Goal: Task Accomplishment & Management: Use online tool/utility

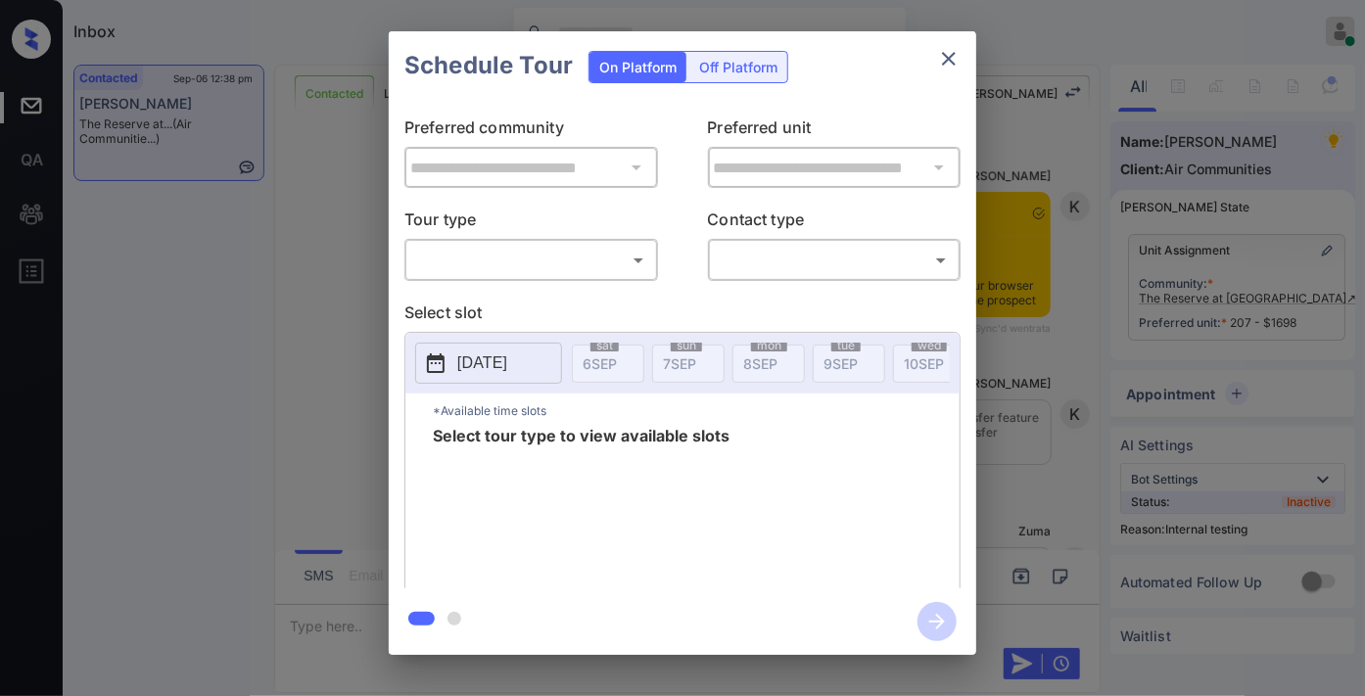
scroll to position [5465, 0]
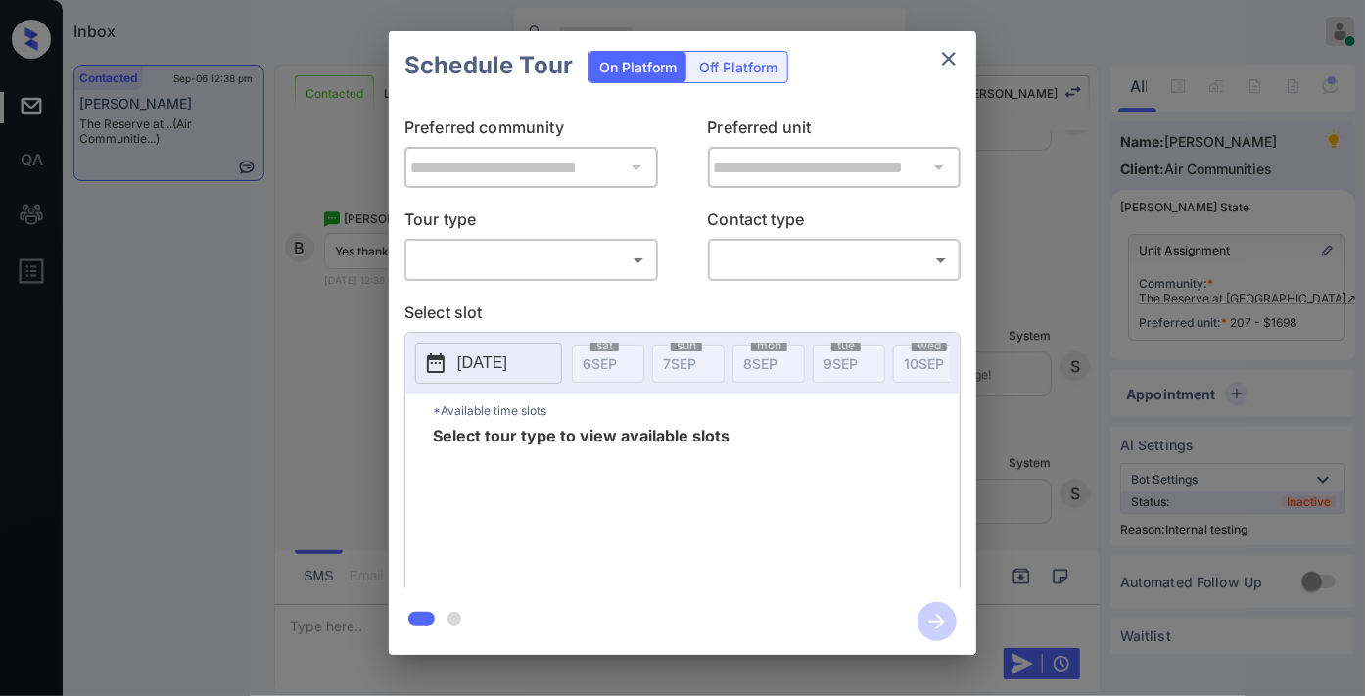
click at [587, 243] on body "Inbox Samantha Soliven Online Set yourself offline Set yourself on break Profil…" at bounding box center [682, 348] width 1365 height 696
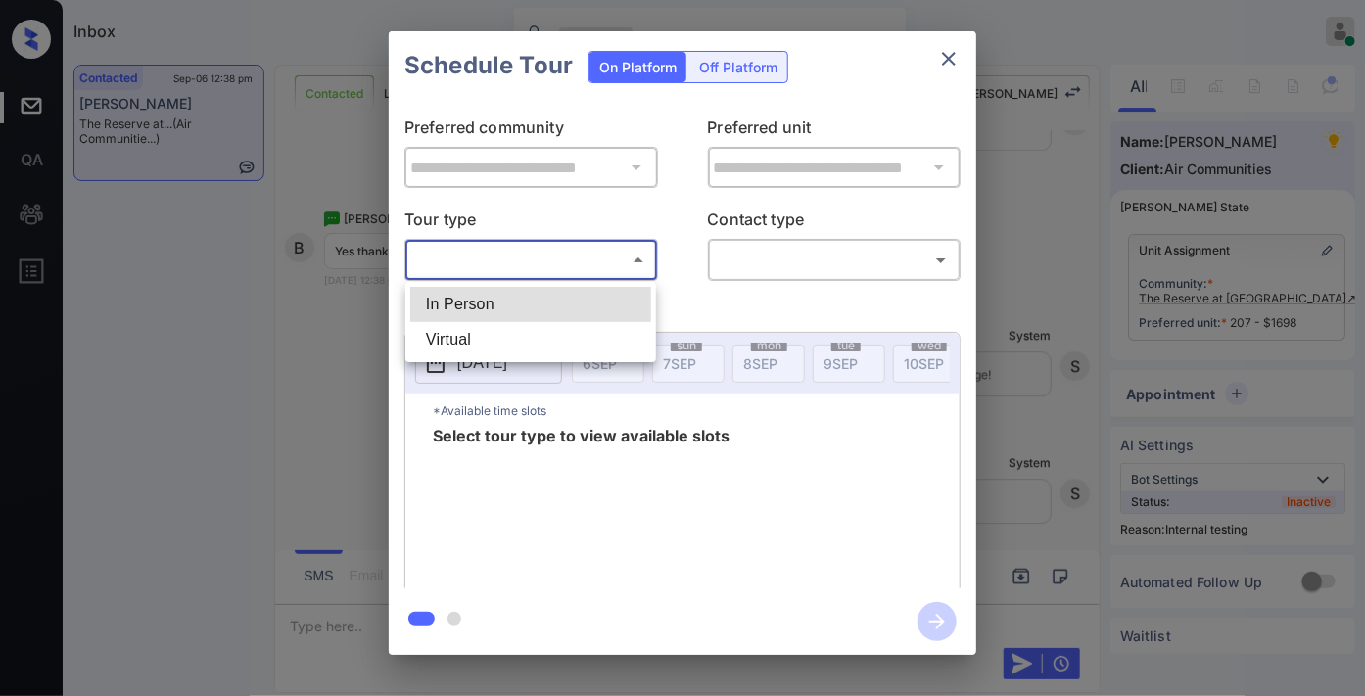
click at [572, 306] on li "In Person" at bounding box center [530, 304] width 241 height 35
type input "********"
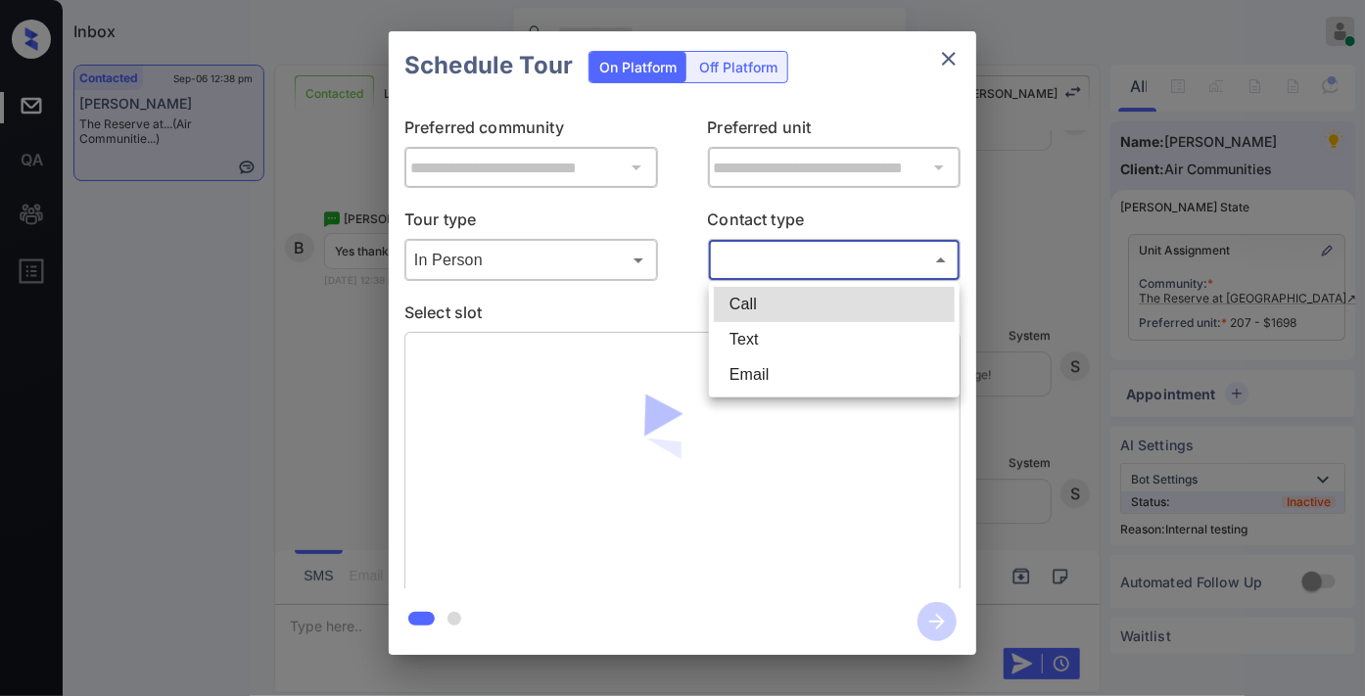
click at [756, 261] on body "Inbox Samantha Soliven Online Set yourself offline Set yourself on break Profil…" at bounding box center [682, 348] width 1365 height 696
click at [759, 333] on li "Text" at bounding box center [834, 339] width 241 height 35
type input "****"
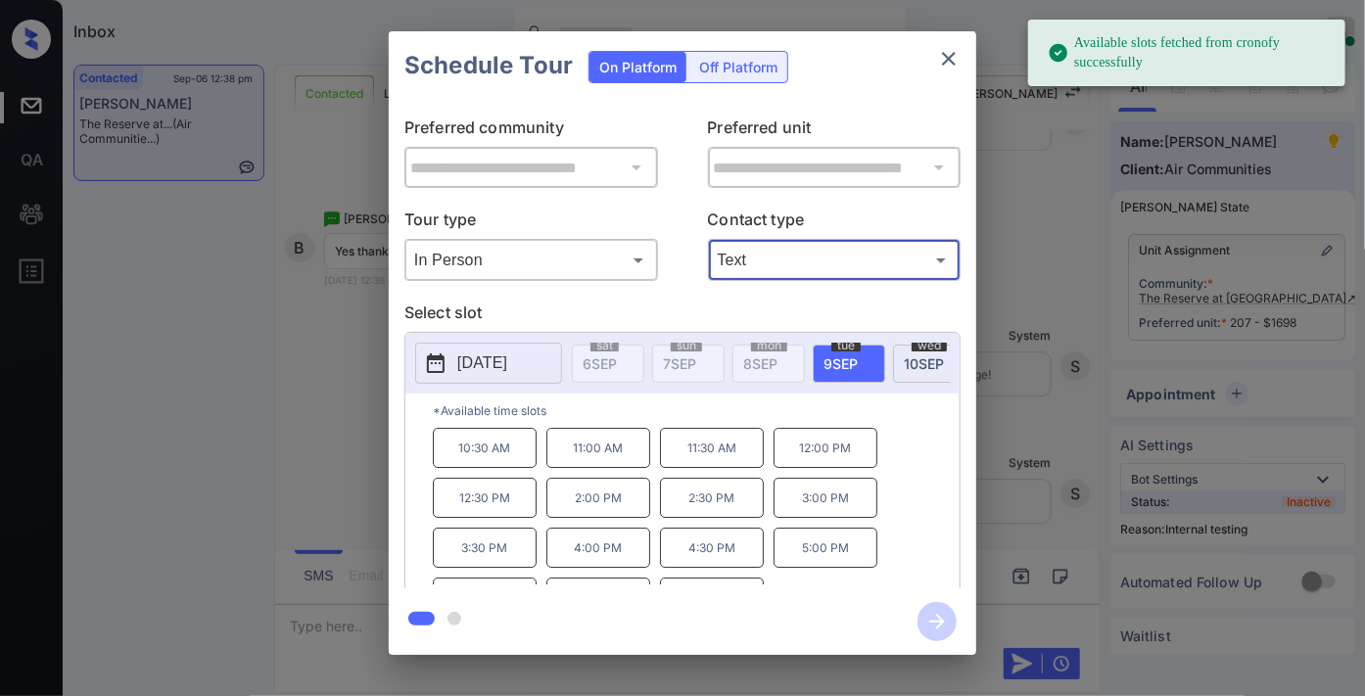
click at [495, 464] on p "10:30 AM" at bounding box center [485, 448] width 104 height 40
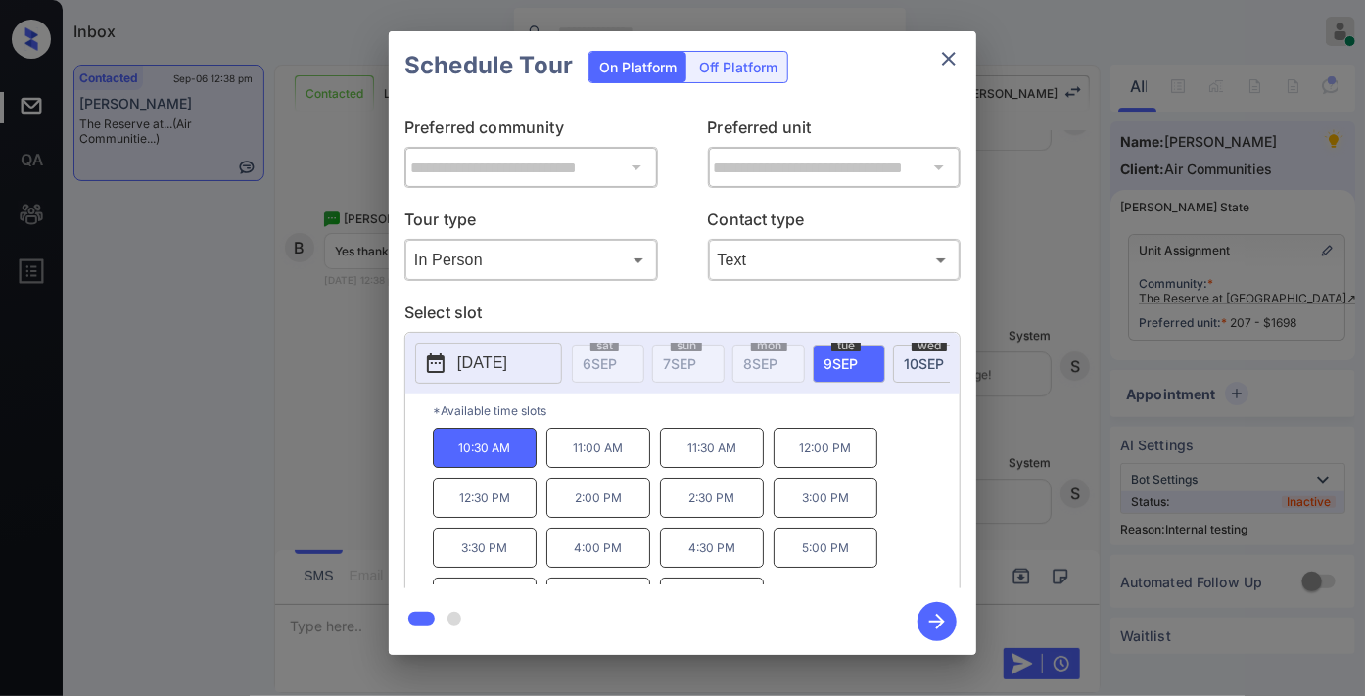
click at [944, 625] on icon "button" at bounding box center [936, 621] width 39 height 39
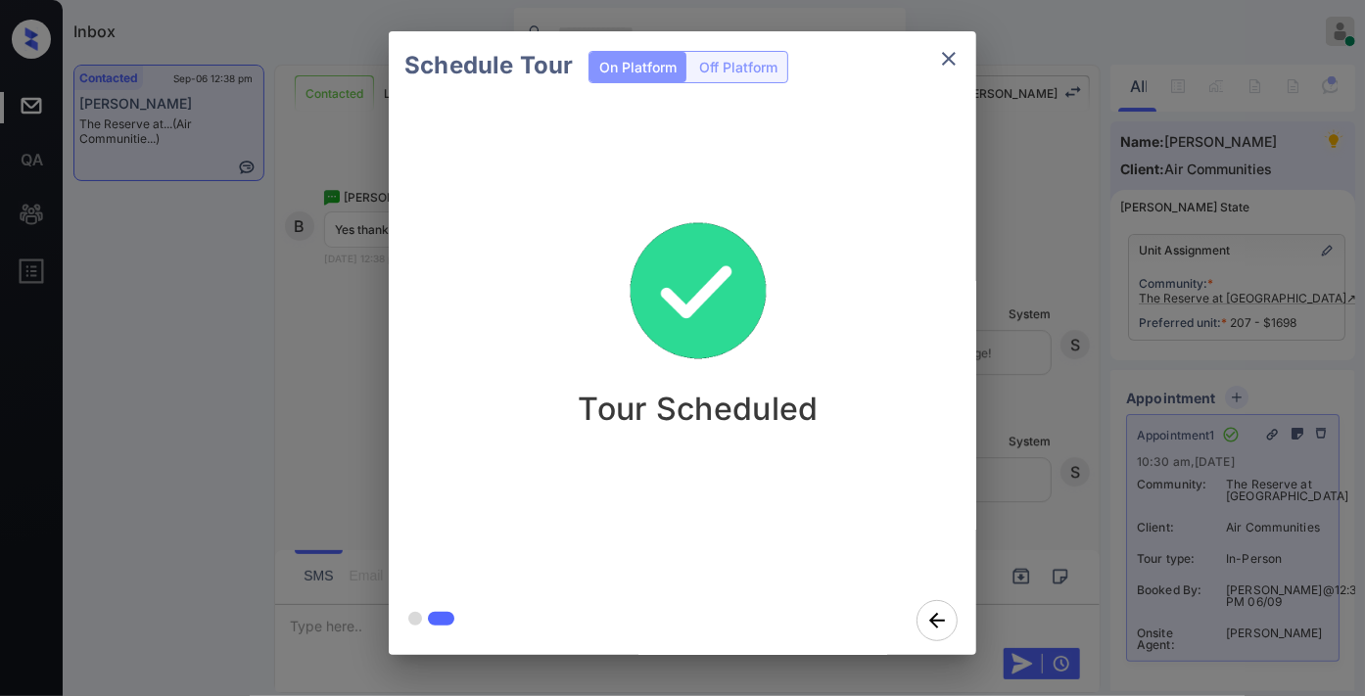
click at [950, 56] on icon "close" at bounding box center [948, 58] width 23 height 23
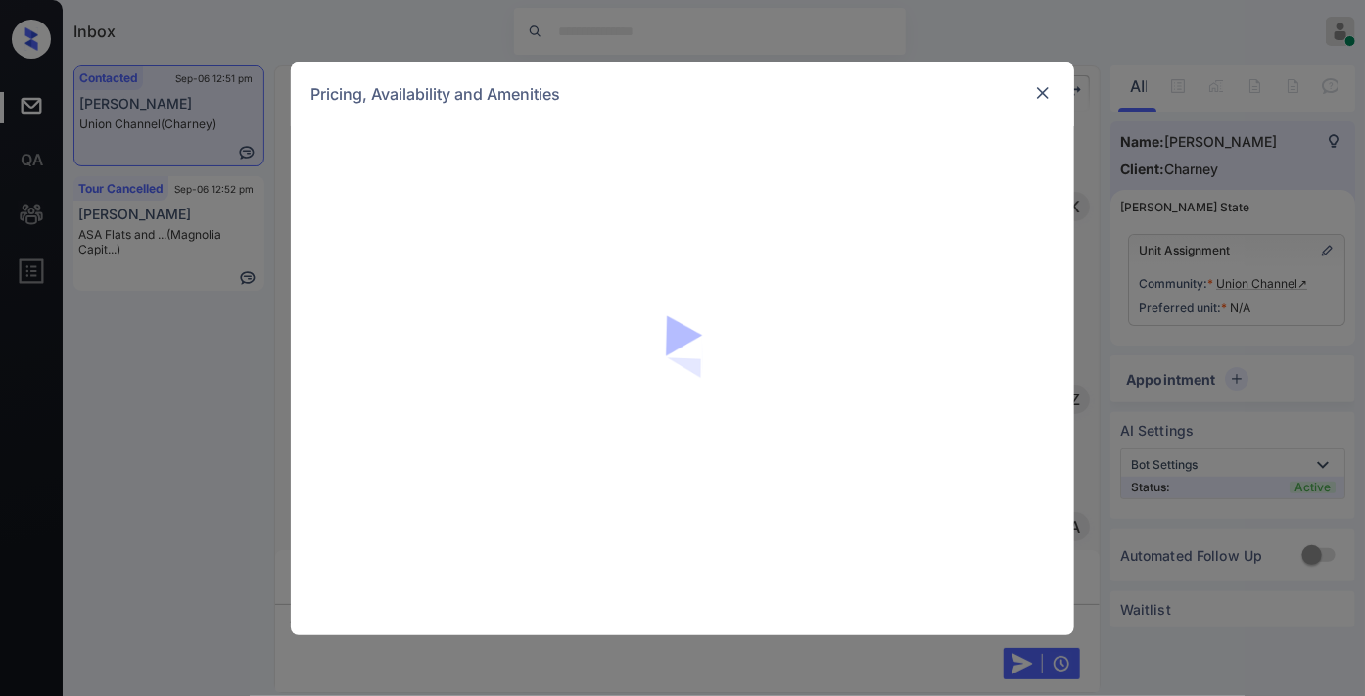
scroll to position [2352, 0]
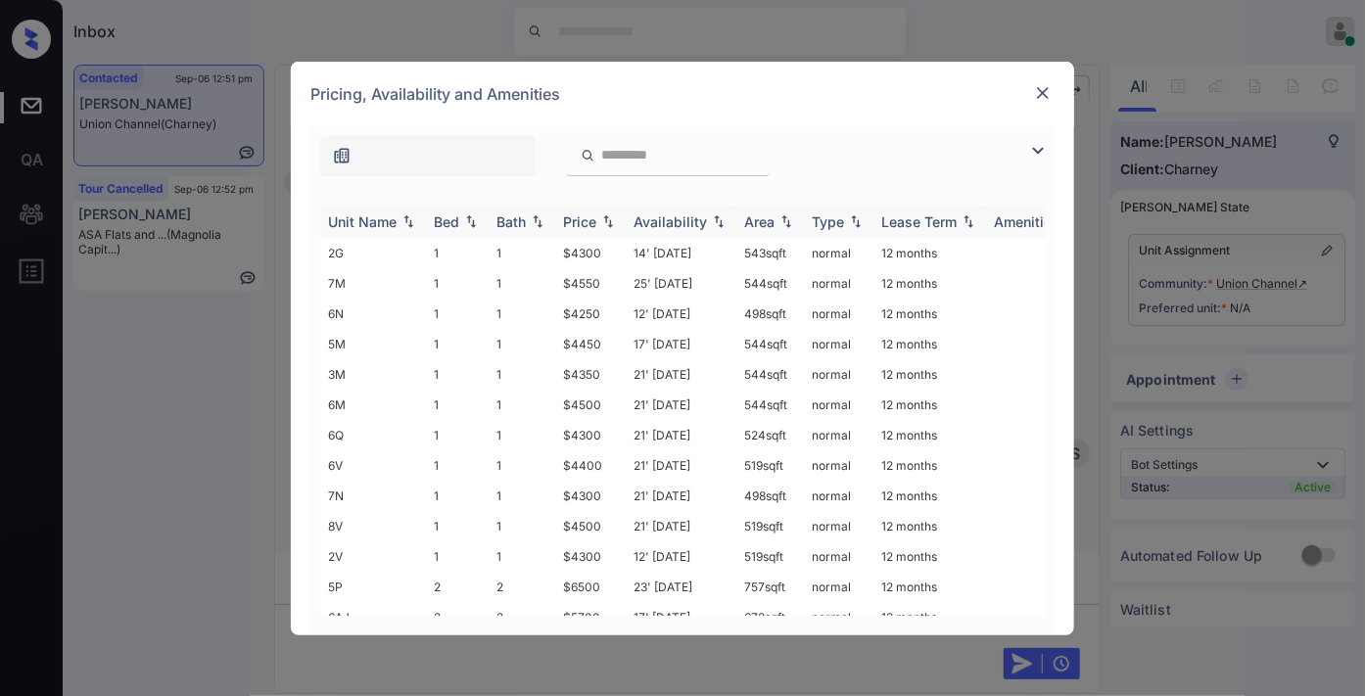
click at [607, 219] on img at bounding box center [608, 221] width 20 height 14
drag, startPoint x: 612, startPoint y: 251, endPoint x: 532, endPoint y: 245, distance: 80.5
click at [532, 245] on tr "6N 1 1 $4250 12' Aug 25 498 sqft normal 12 months" at bounding box center [831, 253] width 1023 height 30
copy tr "$4250"
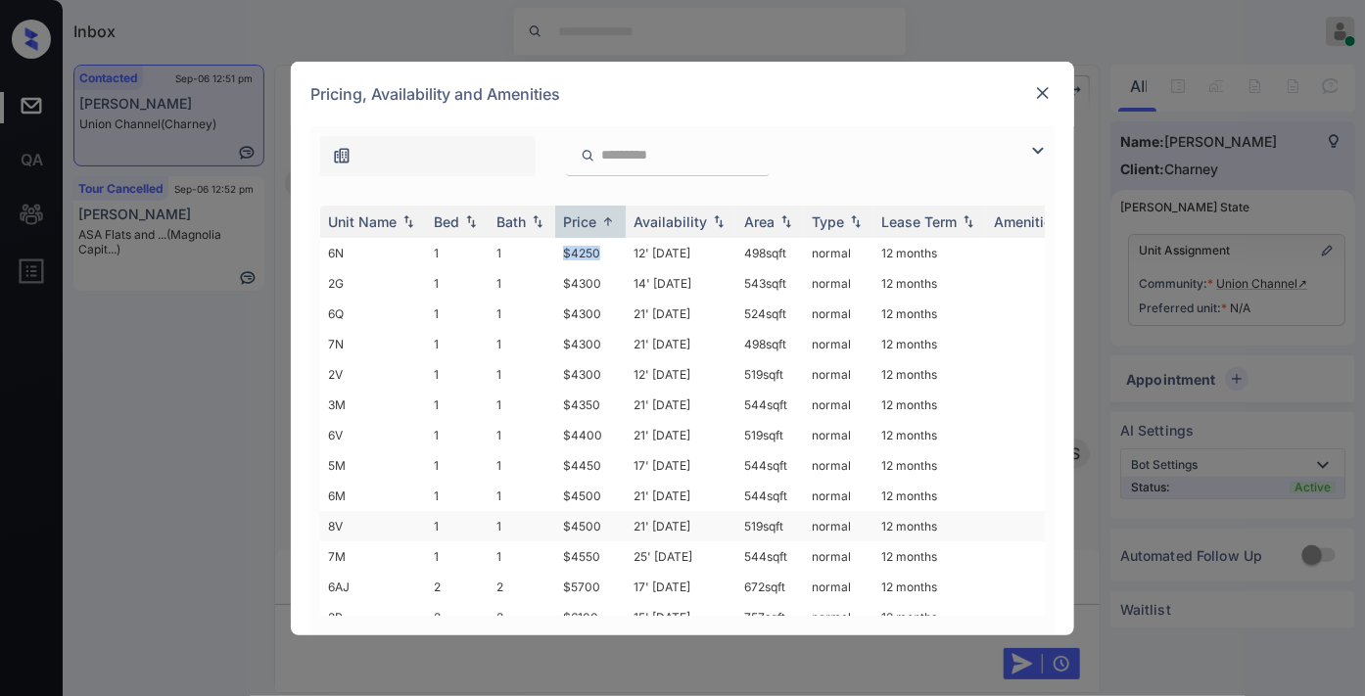
scroll to position [532, 0]
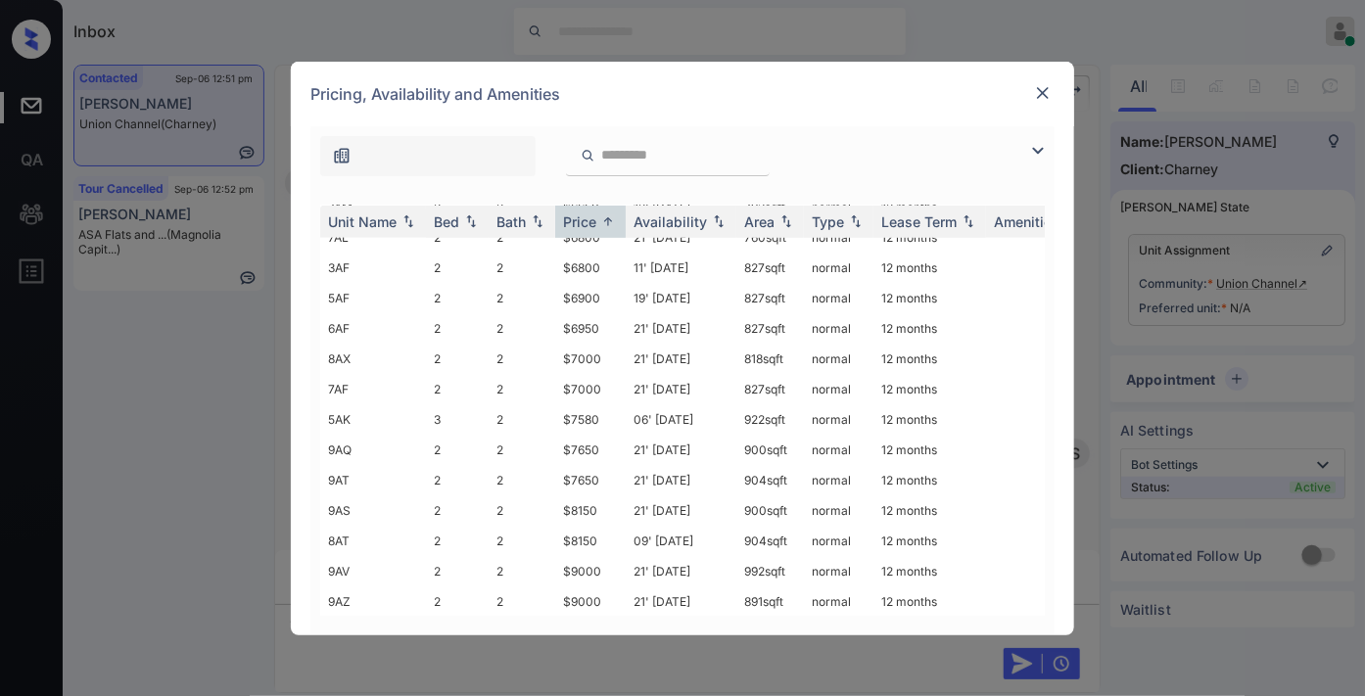
click at [1041, 96] on img at bounding box center [1043, 93] width 20 height 20
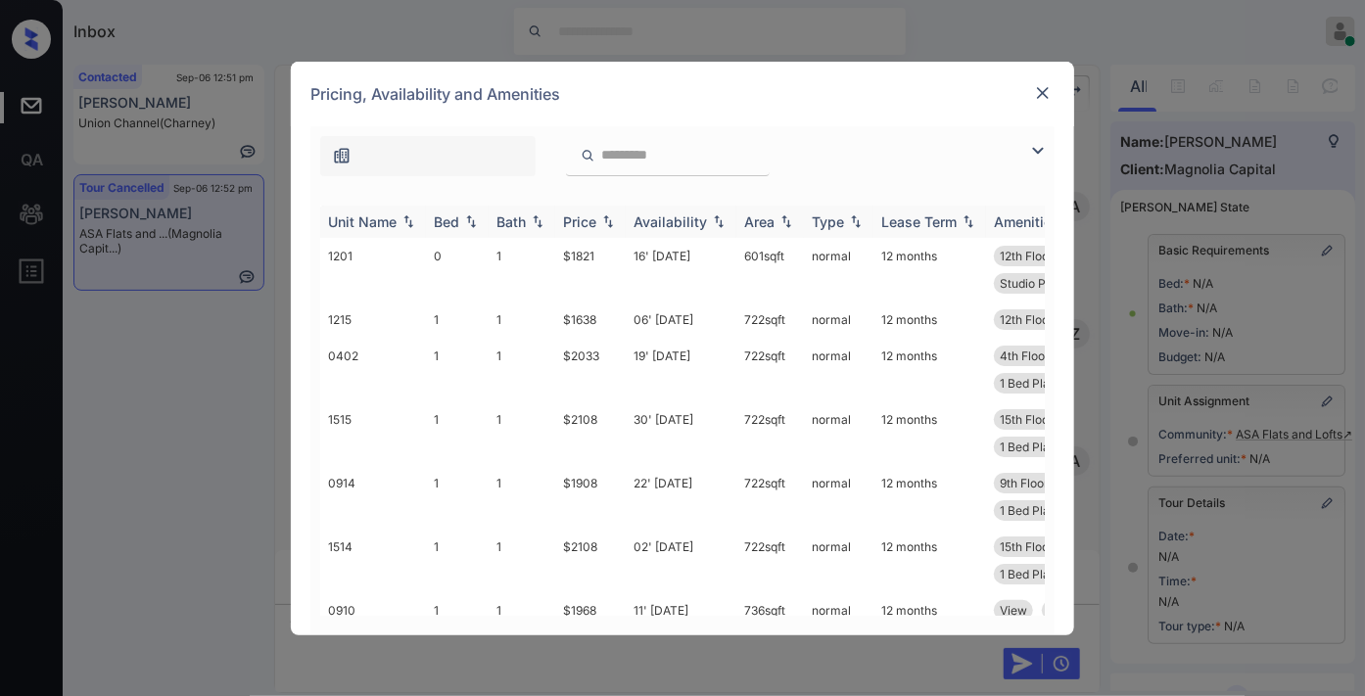
scroll to position [12201, 0]
click at [580, 220] on div "Price" at bounding box center [579, 221] width 33 height 17
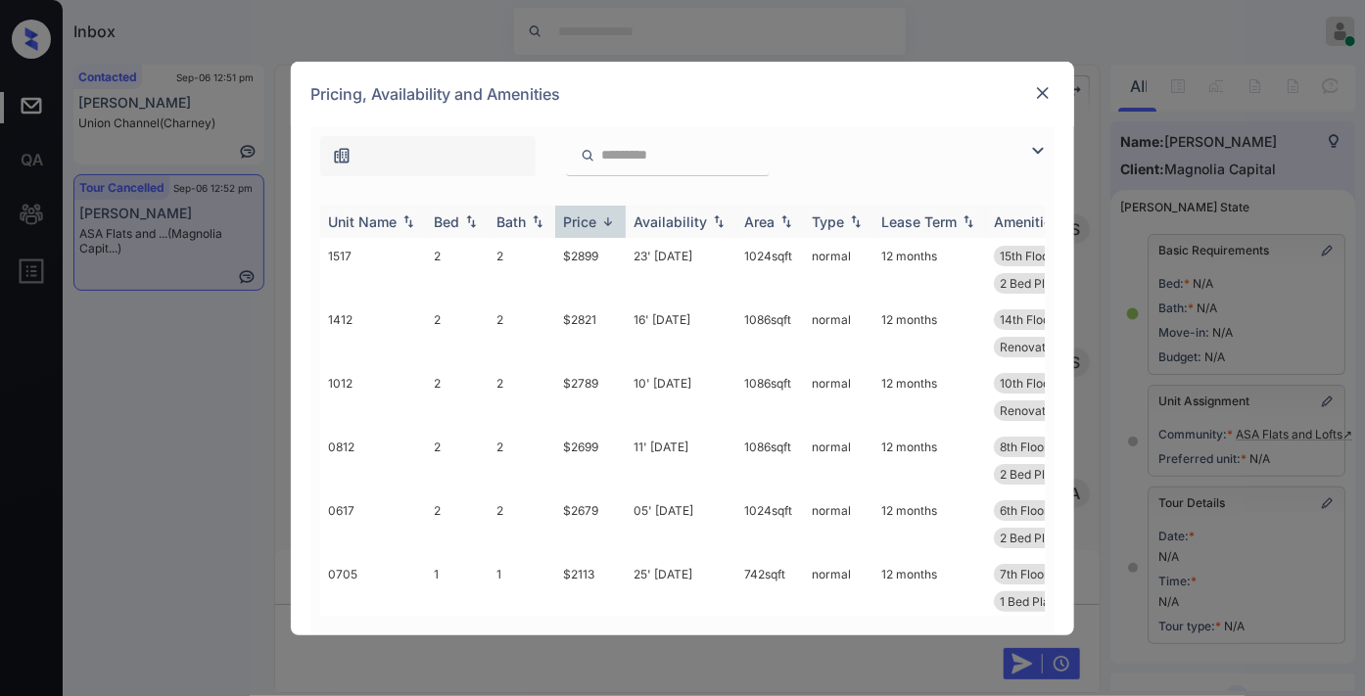
click at [580, 220] on div "Price" at bounding box center [579, 221] width 33 height 17
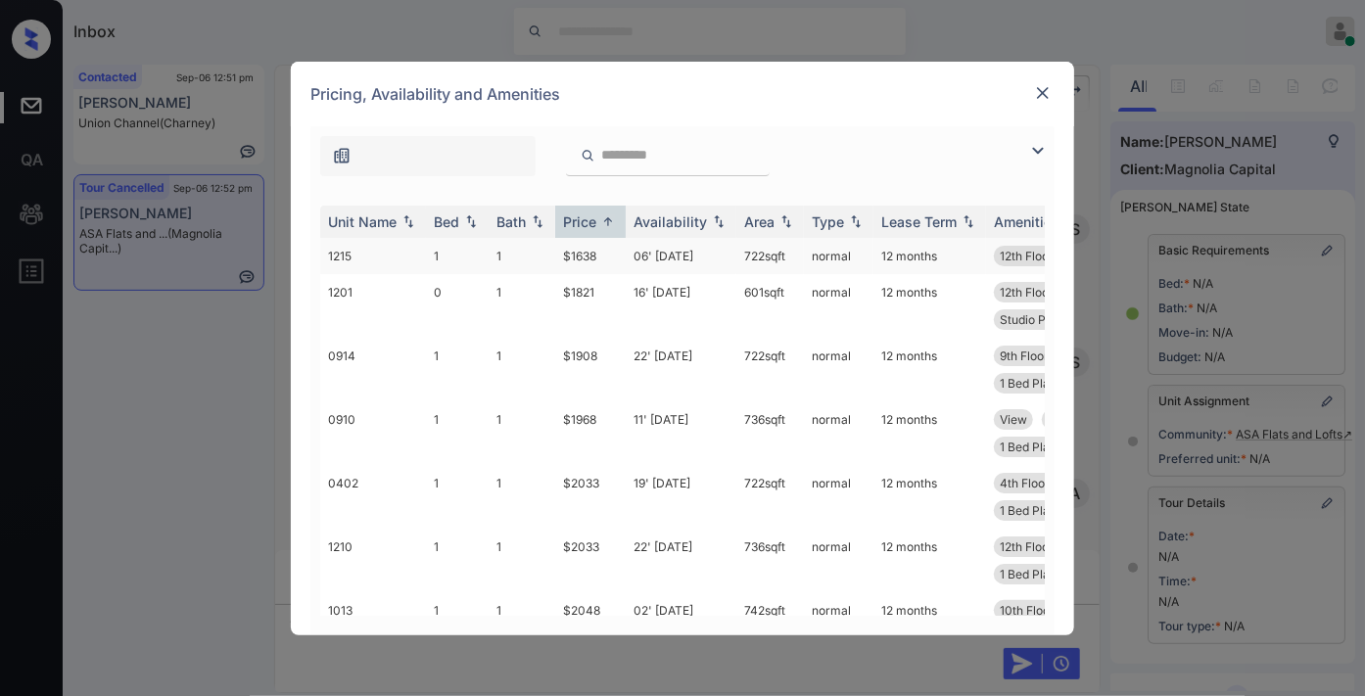
click at [617, 253] on td "$1638" at bounding box center [590, 256] width 70 height 36
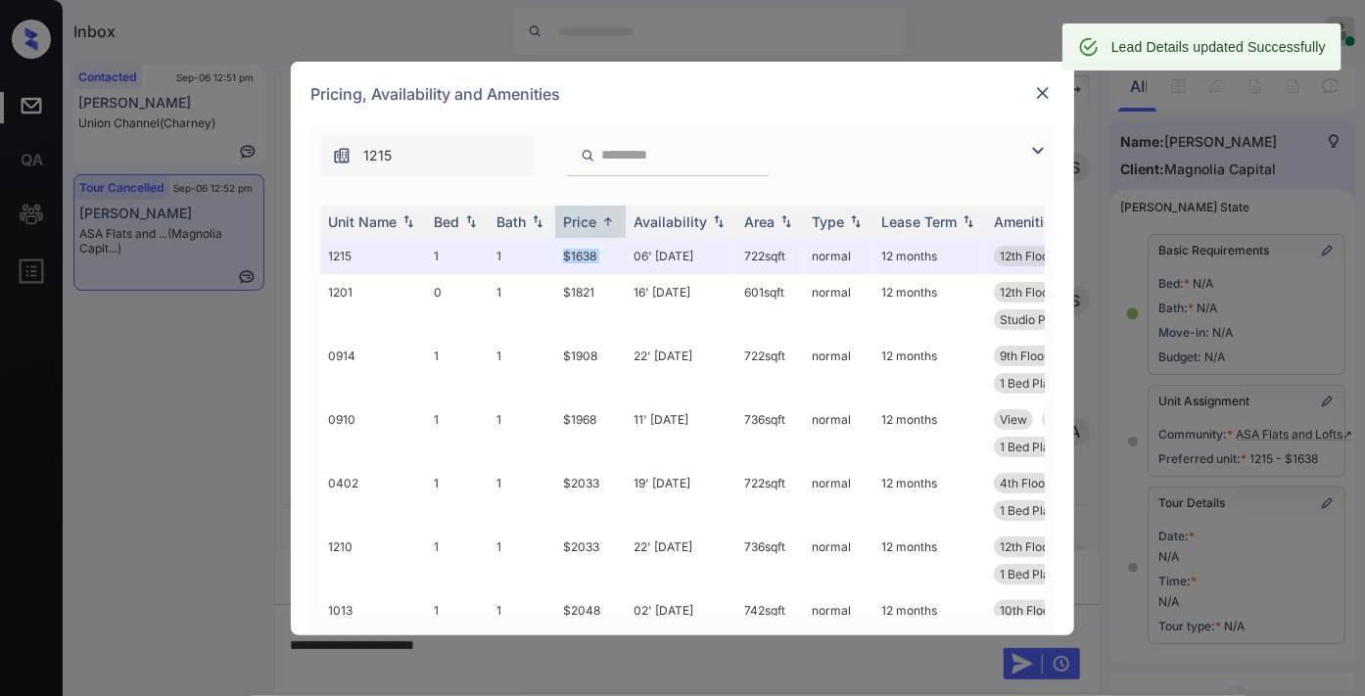
click at [1040, 88] on img at bounding box center [1043, 93] width 20 height 20
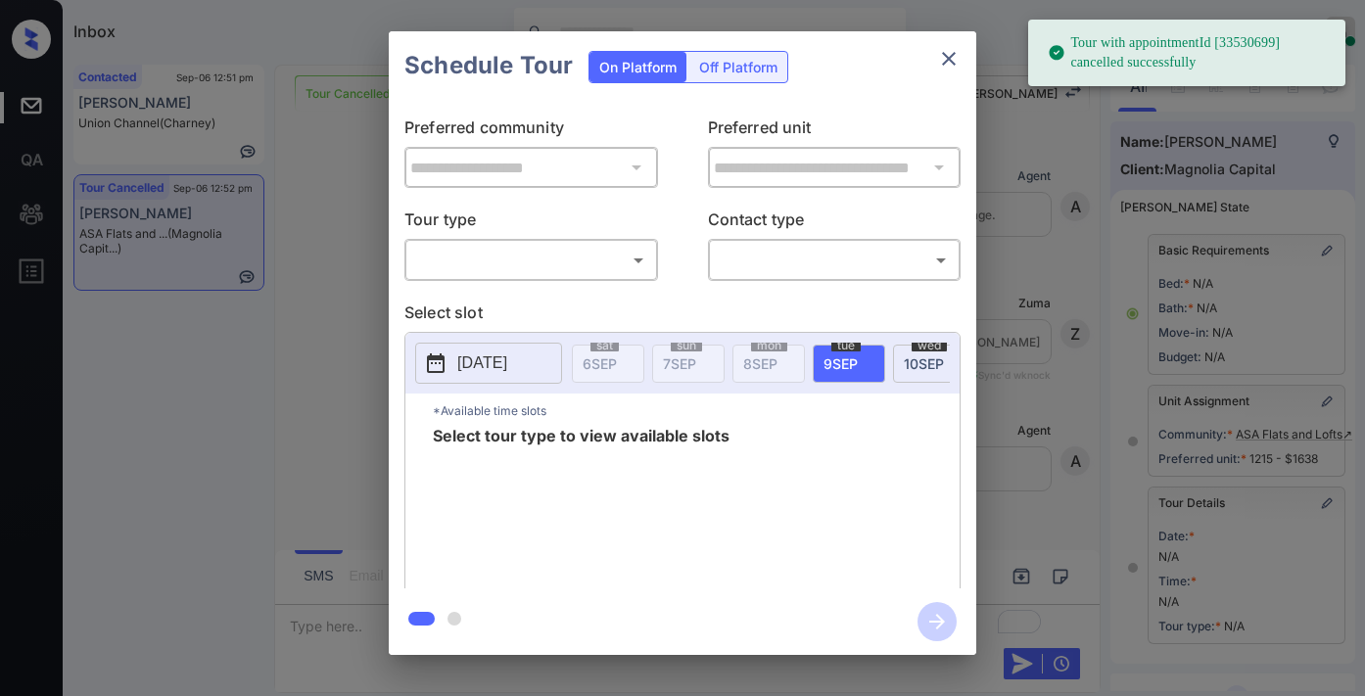
click at [472, 257] on body "Tour with appointmentId [33530699] cancelled successfully Inbox Samantha Solive…" at bounding box center [682, 348] width 1365 height 696
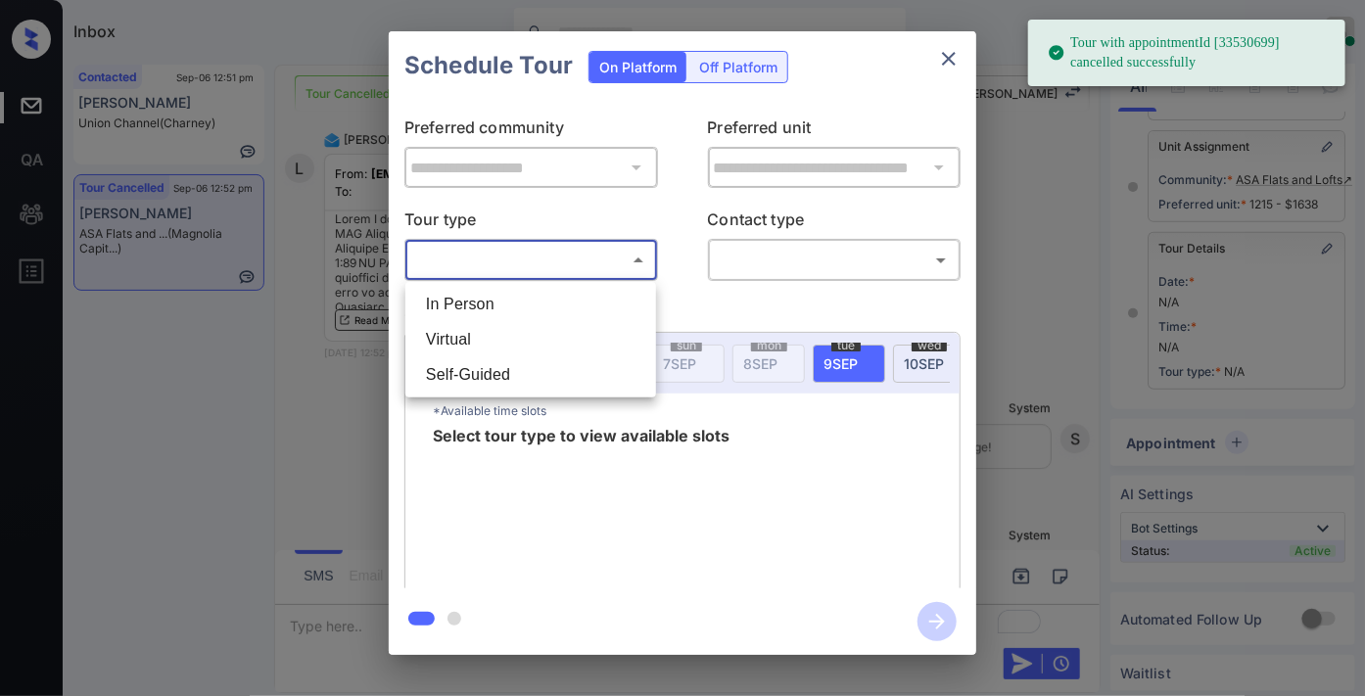
drag, startPoint x: 472, startPoint y: 257, endPoint x: 678, endPoint y: 288, distance: 208.9
click at [484, 292] on li "In Person" at bounding box center [530, 304] width 241 height 35
type input "********"
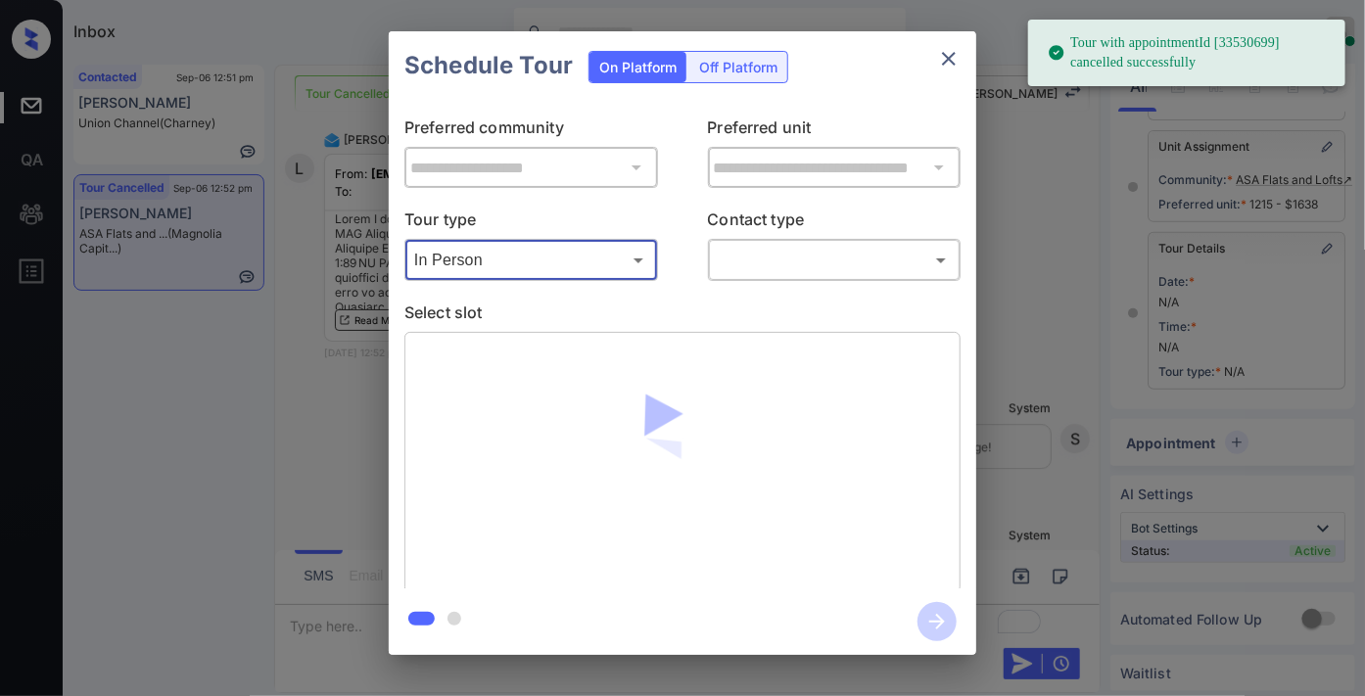
click at [758, 259] on body "Tour with appointmentId [33530699] cancelled successfully Inbox Samantha Solive…" at bounding box center [682, 348] width 1365 height 696
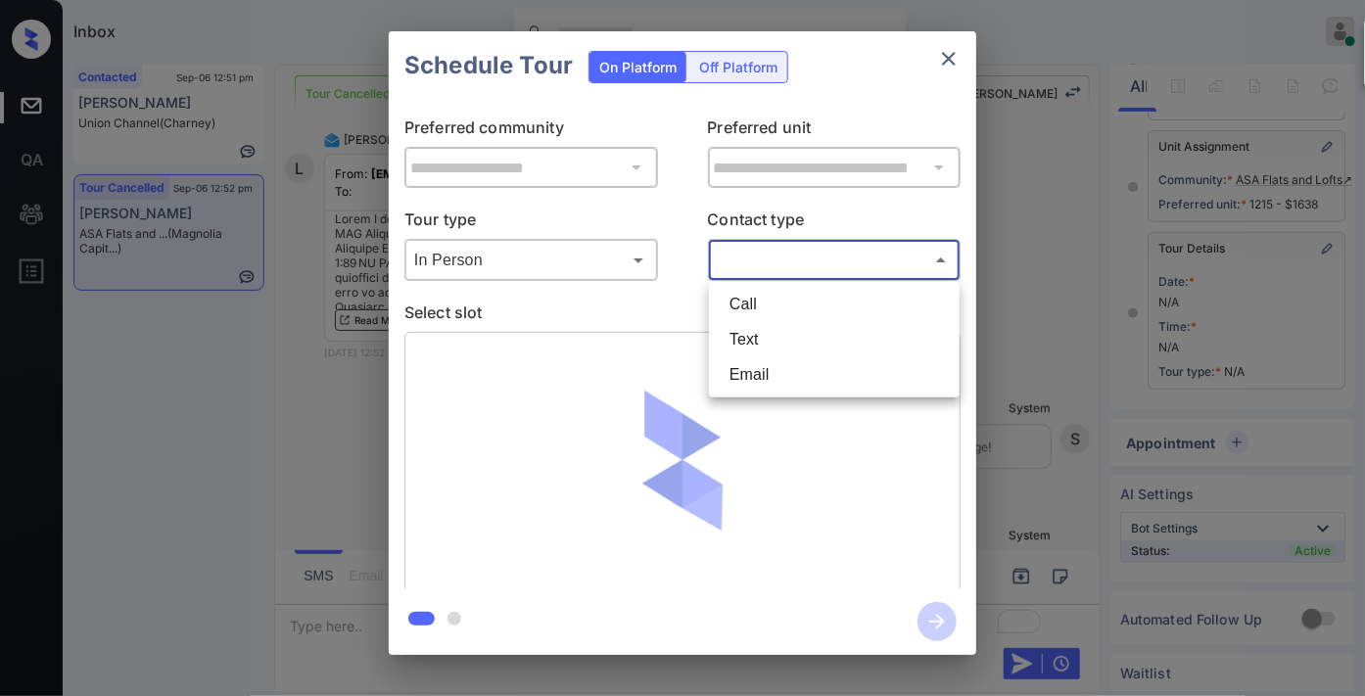
click at [762, 377] on li "Email" at bounding box center [834, 374] width 241 height 35
type input "*****"
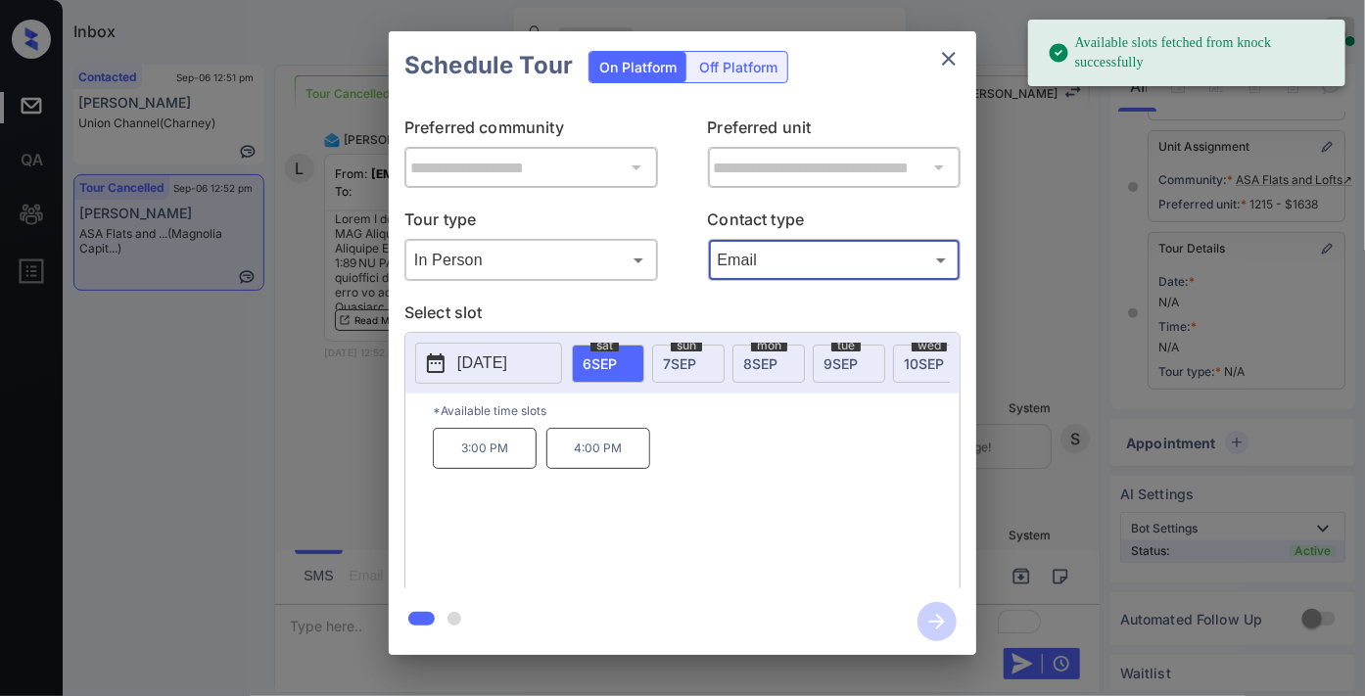
click at [504, 358] on p "2025-09-06" at bounding box center [482, 362] width 50 height 23
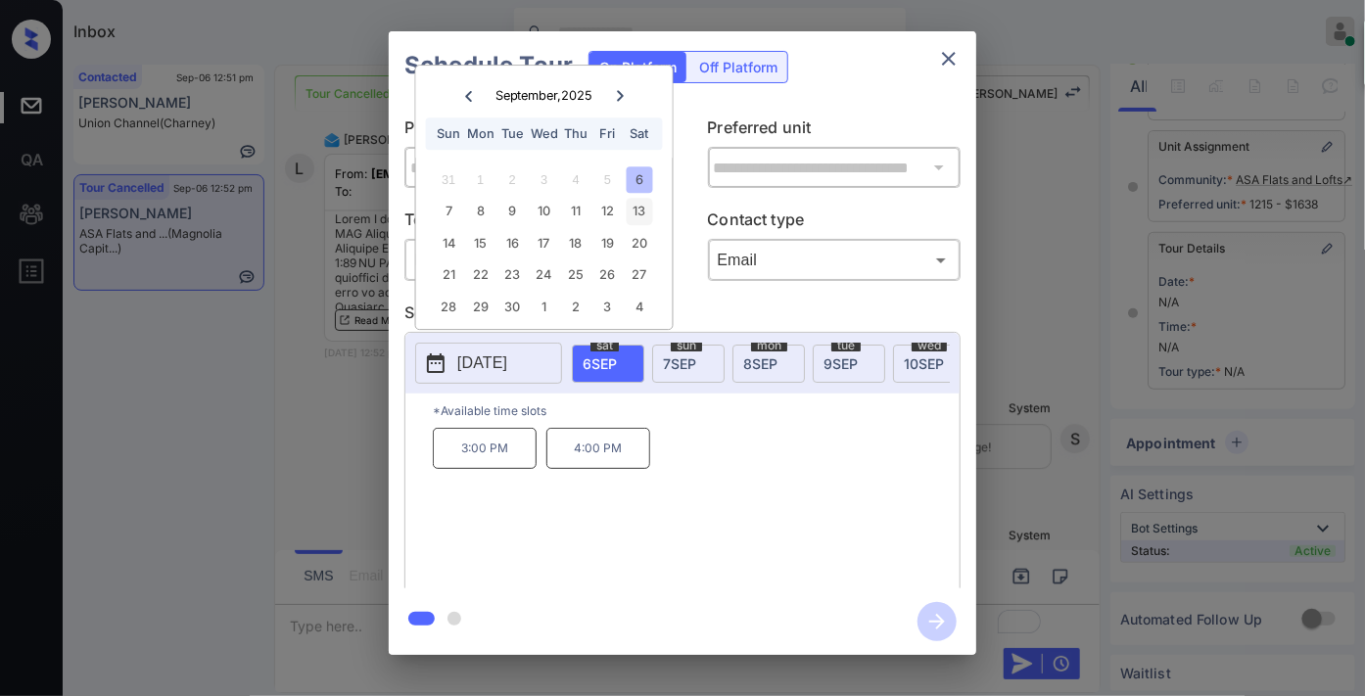
click at [642, 218] on div "13" at bounding box center [639, 212] width 26 height 26
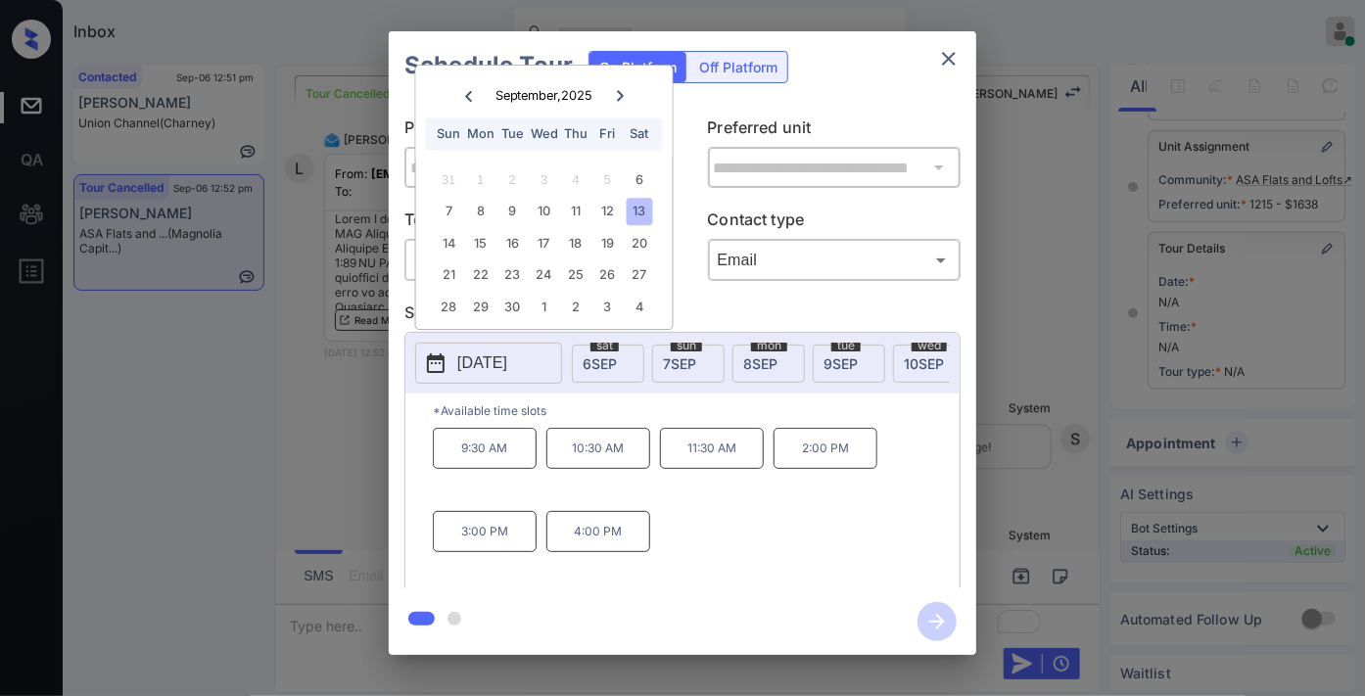
click at [504, 539] on p "3:00 PM" at bounding box center [485, 531] width 104 height 41
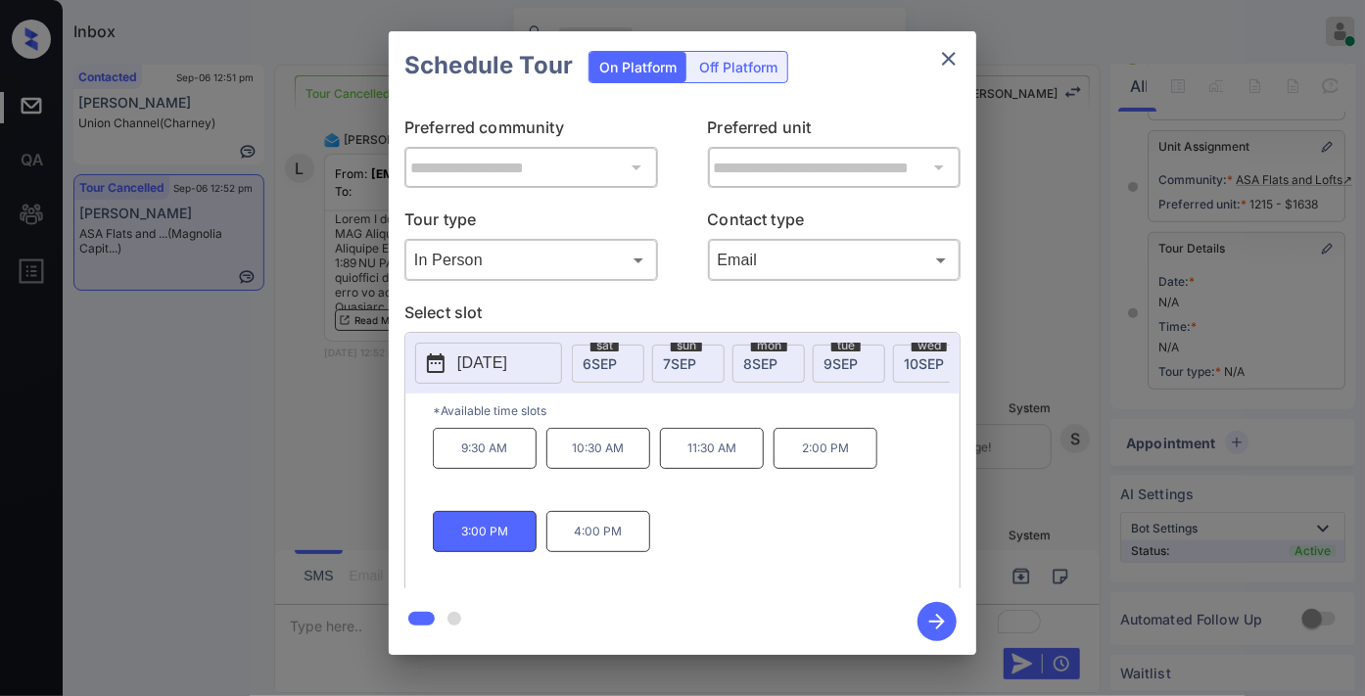
click at [933, 614] on icon "button" at bounding box center [936, 621] width 39 height 39
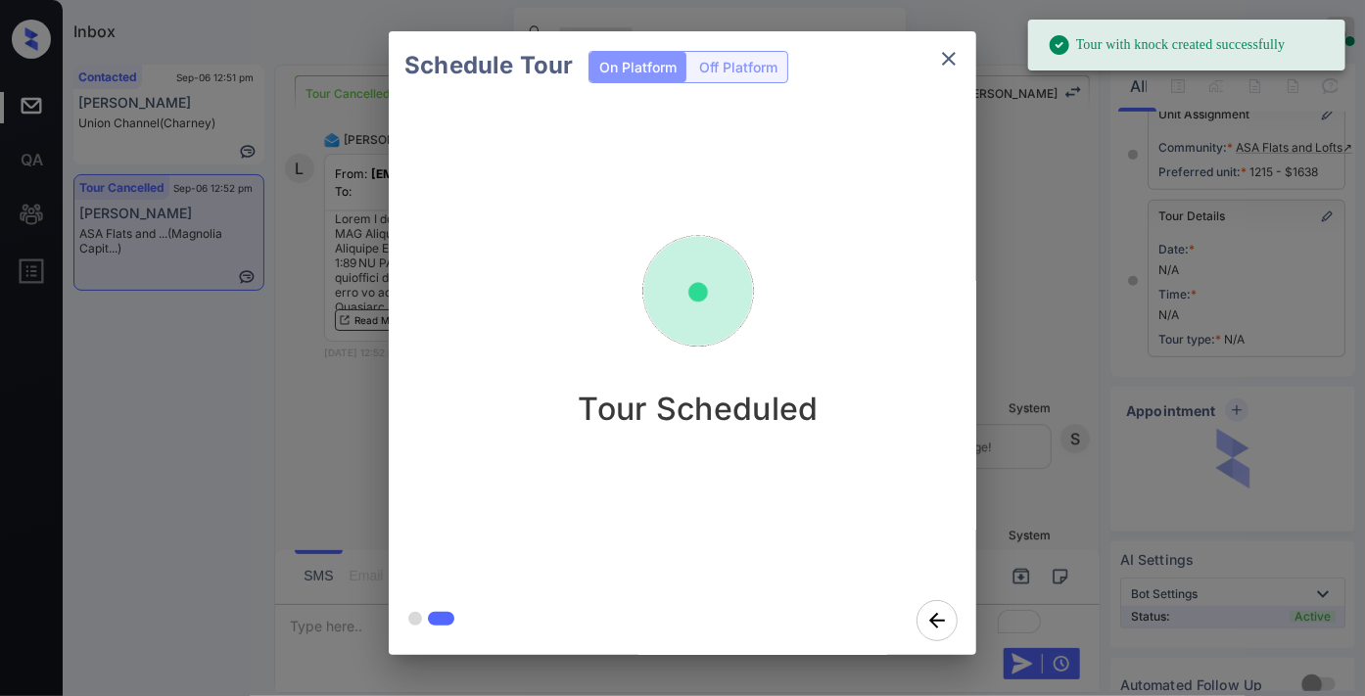
click at [762, 267] on img at bounding box center [698, 292] width 196 height 196
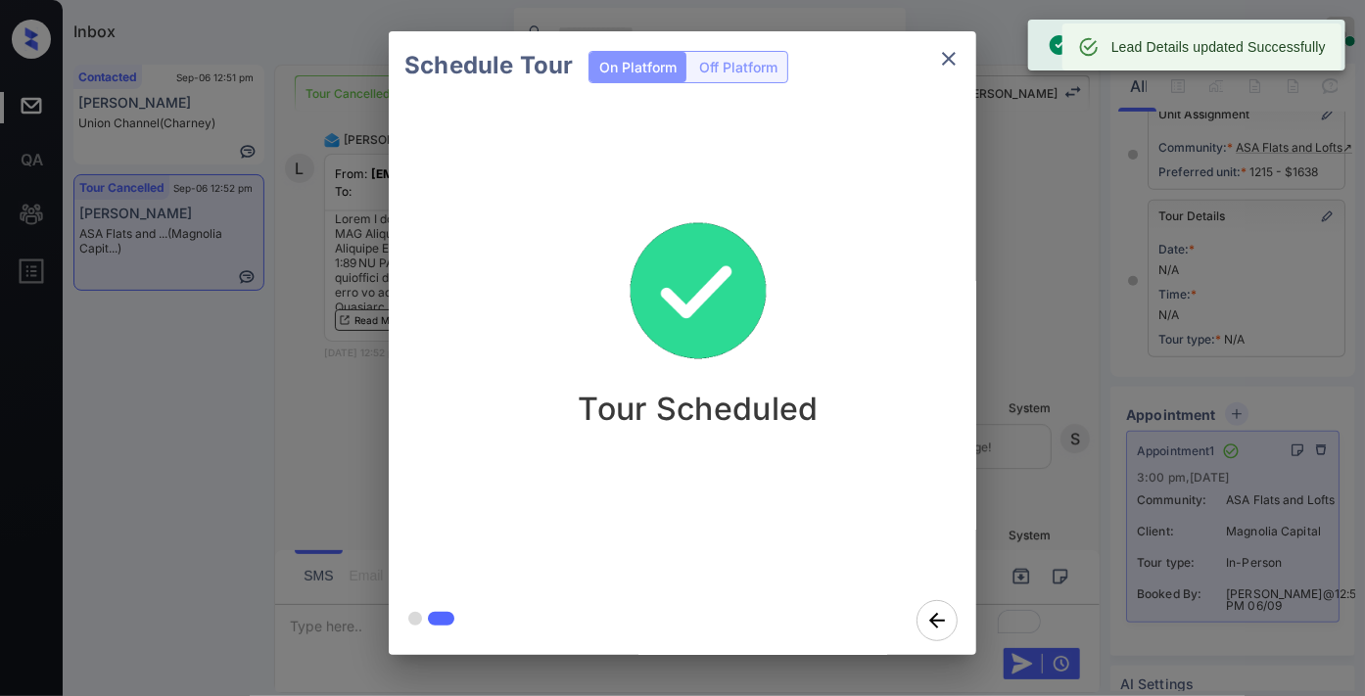
click at [948, 63] on icon "close" at bounding box center [948, 58] width 23 height 23
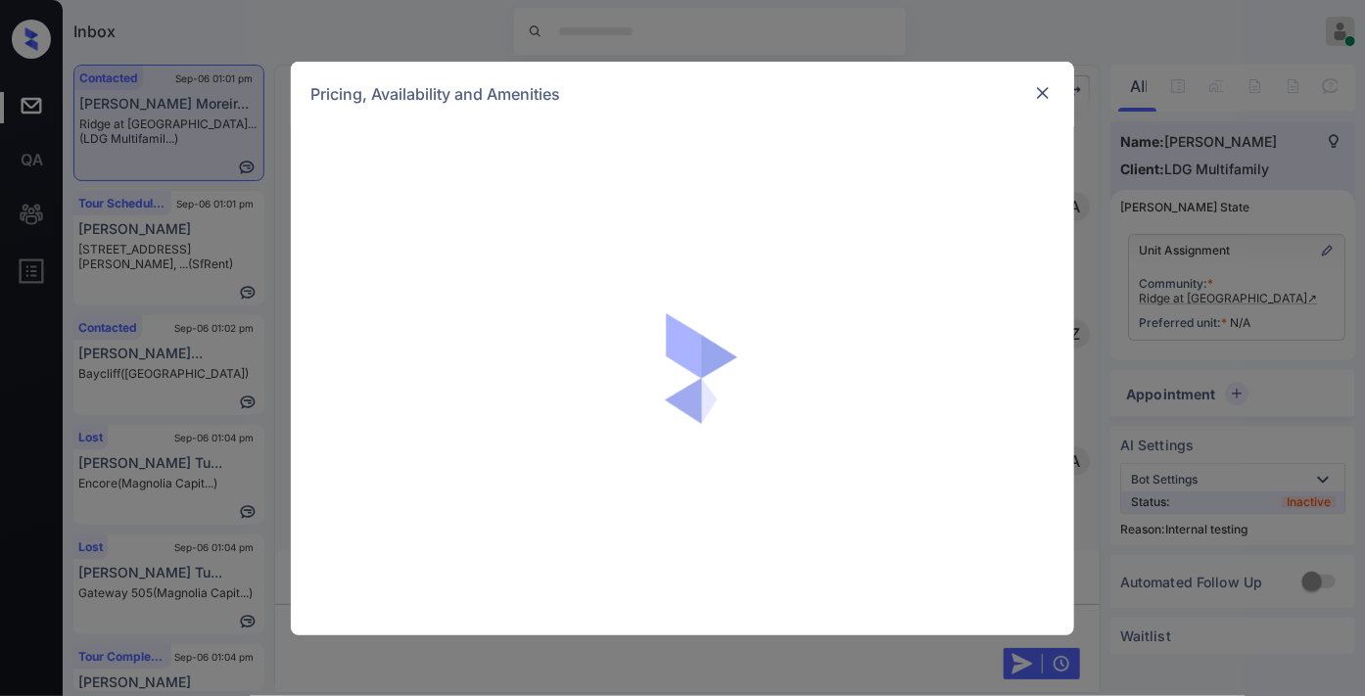
scroll to position [2689, 0]
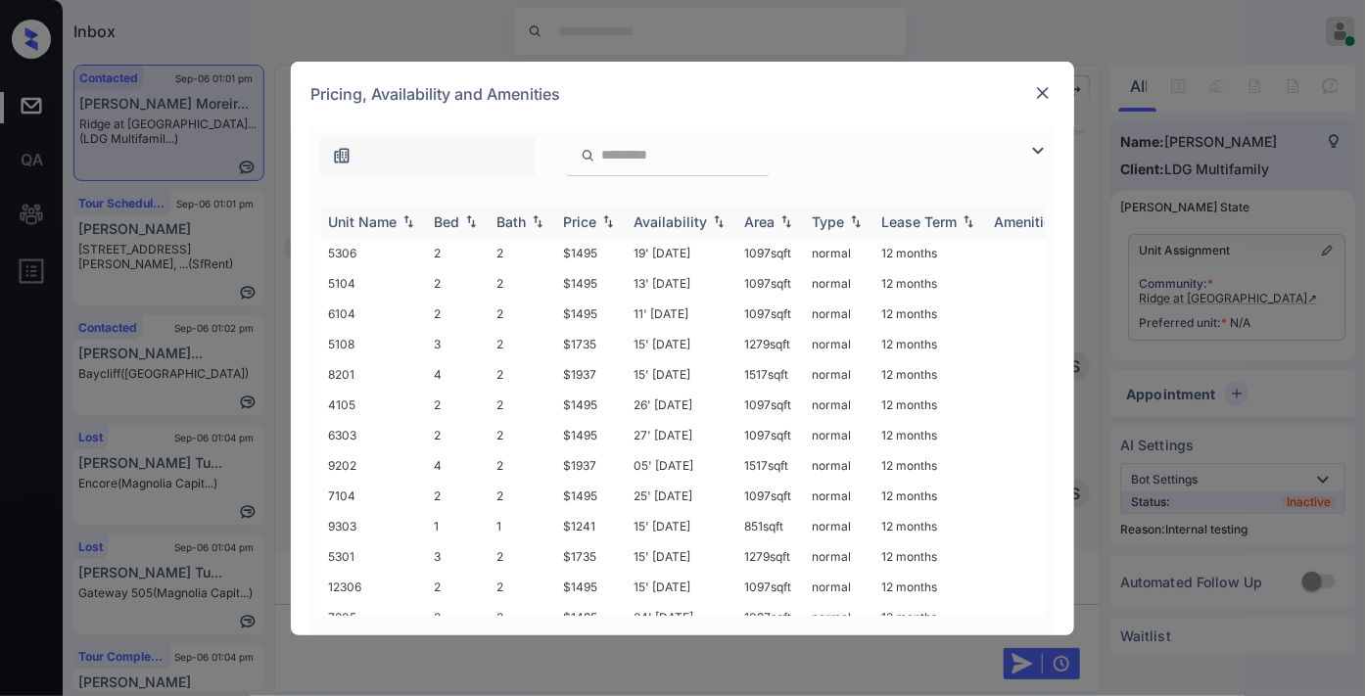
click at [607, 215] on img at bounding box center [608, 221] width 20 height 14
click at [607, 215] on img at bounding box center [608, 221] width 20 height 15
click at [1045, 93] on img at bounding box center [1043, 93] width 20 height 20
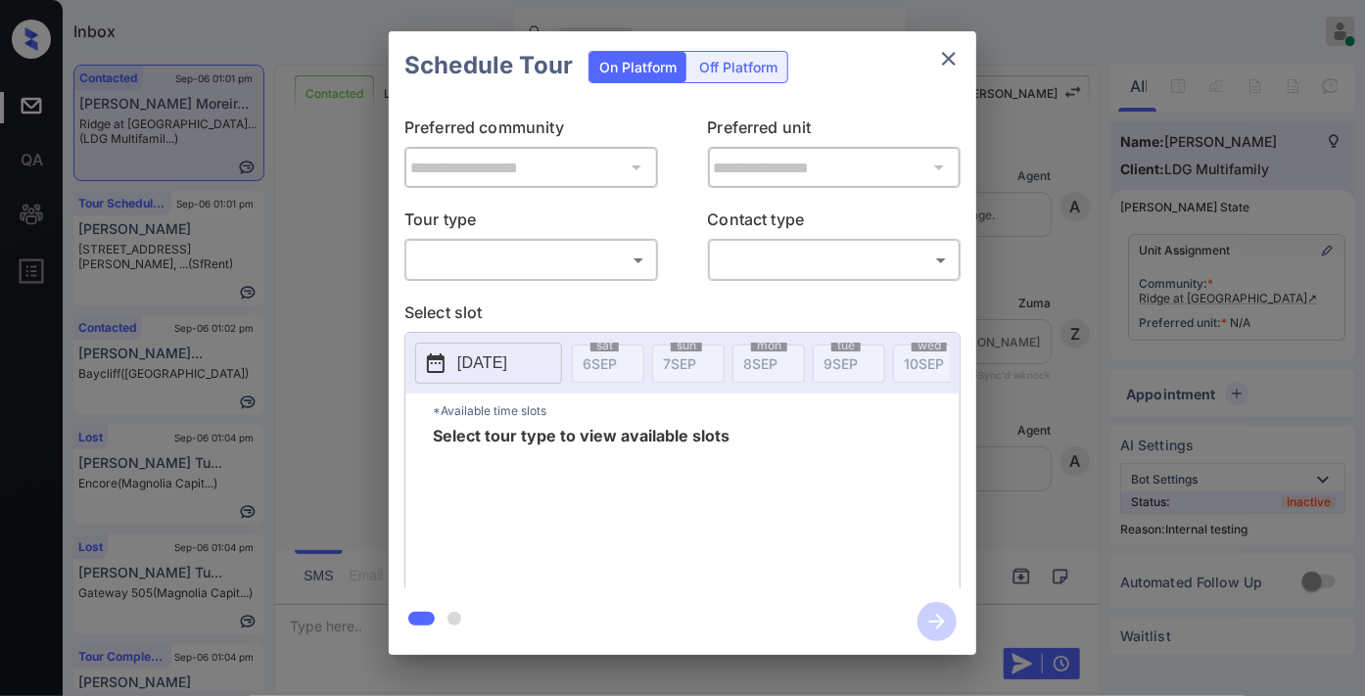
scroll to position [2689, 0]
click at [624, 247] on body "Inbox [PERSON_NAME] Online Set yourself offline Set yourself on break Profile S…" at bounding box center [682, 348] width 1365 height 696
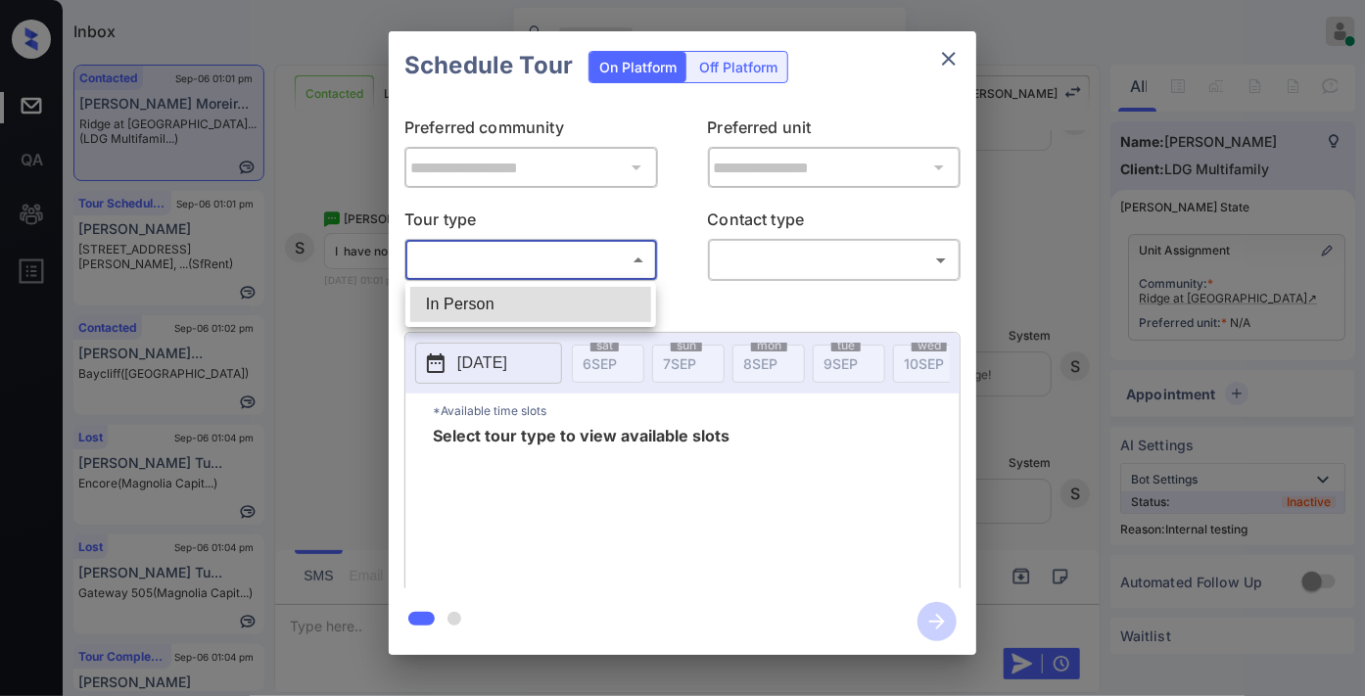
click at [585, 292] on li "In Person" at bounding box center [530, 304] width 241 height 35
type input "********"
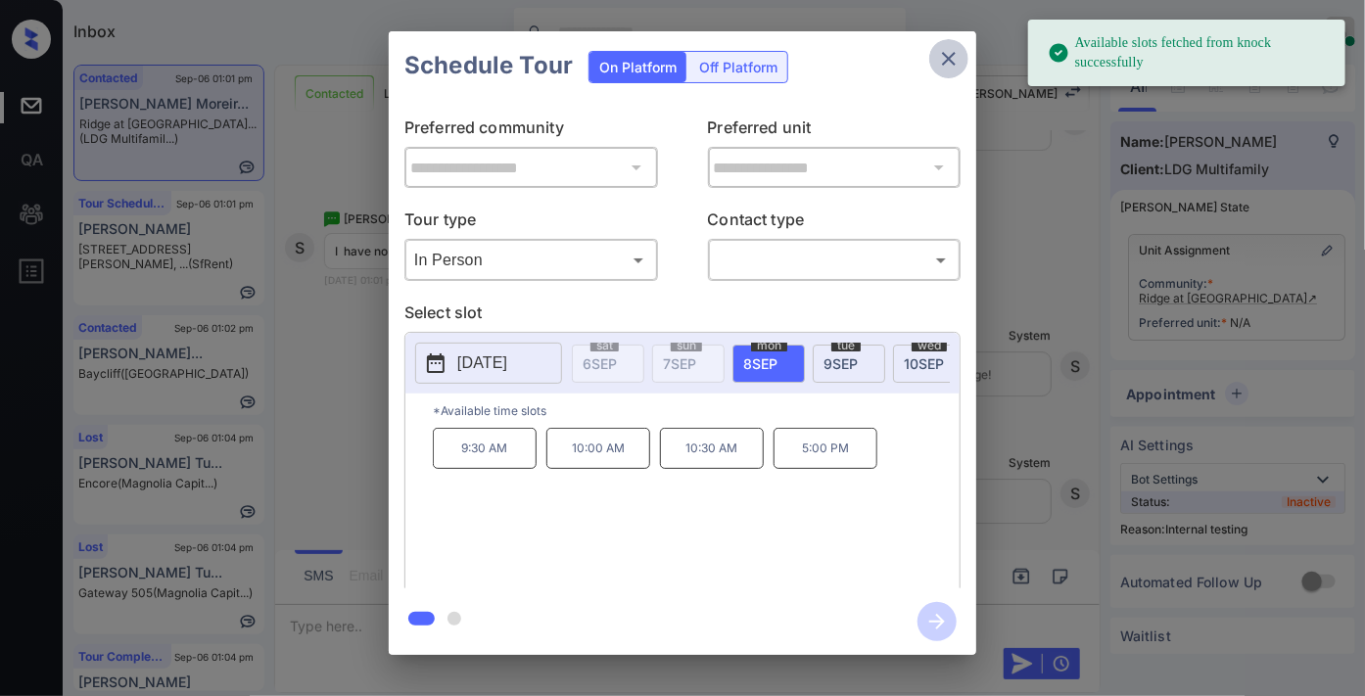
click at [946, 63] on icon "close" at bounding box center [948, 58] width 23 height 23
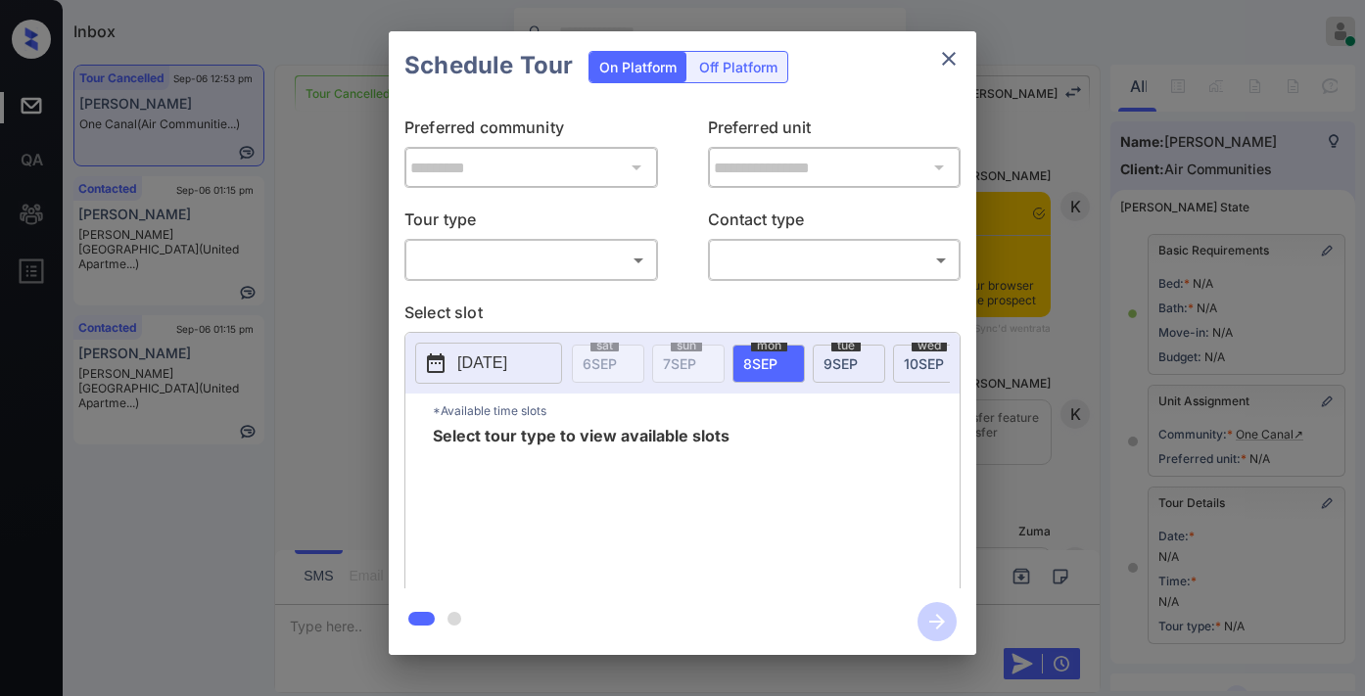
click at [582, 249] on body "Inbox [PERSON_NAME] Online Set yourself offline Set yourself on break Profile S…" at bounding box center [682, 348] width 1365 height 696
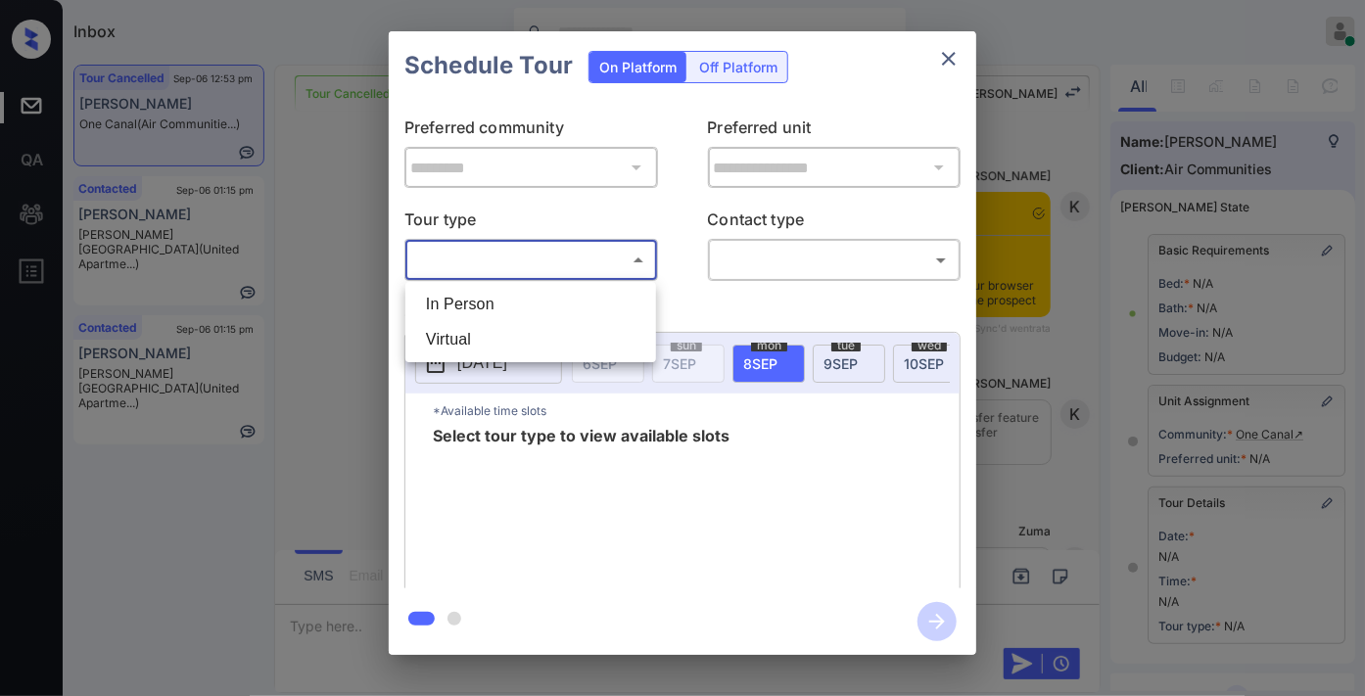
scroll to position [271, 0]
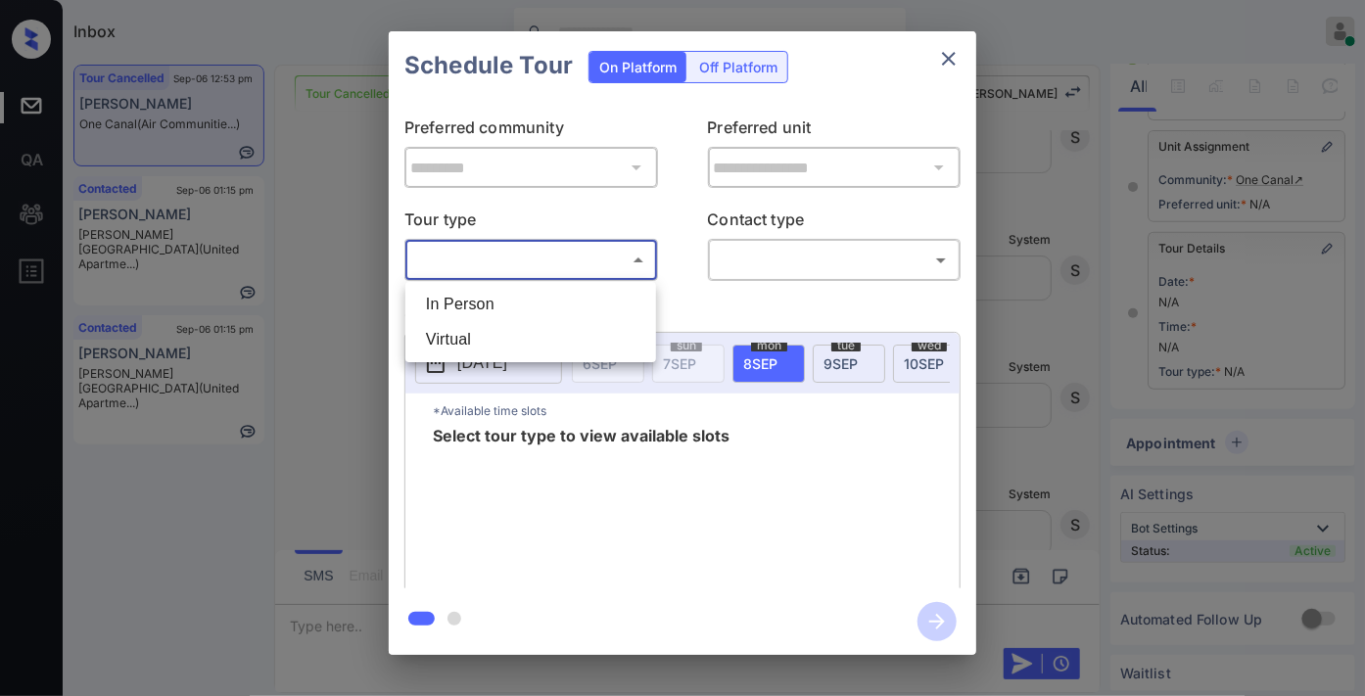
click at [525, 298] on li "In Person" at bounding box center [530, 304] width 241 height 35
type input "********"
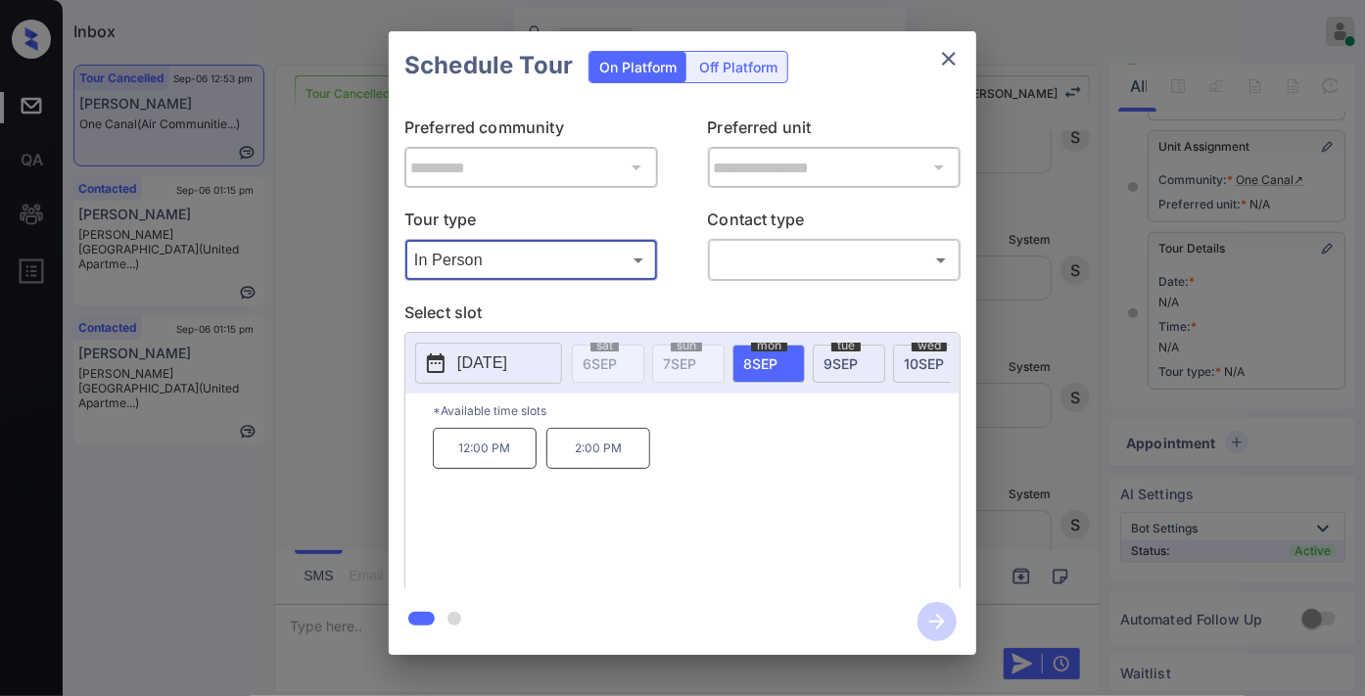
click at [960, 53] on icon "close" at bounding box center [948, 58] width 23 height 23
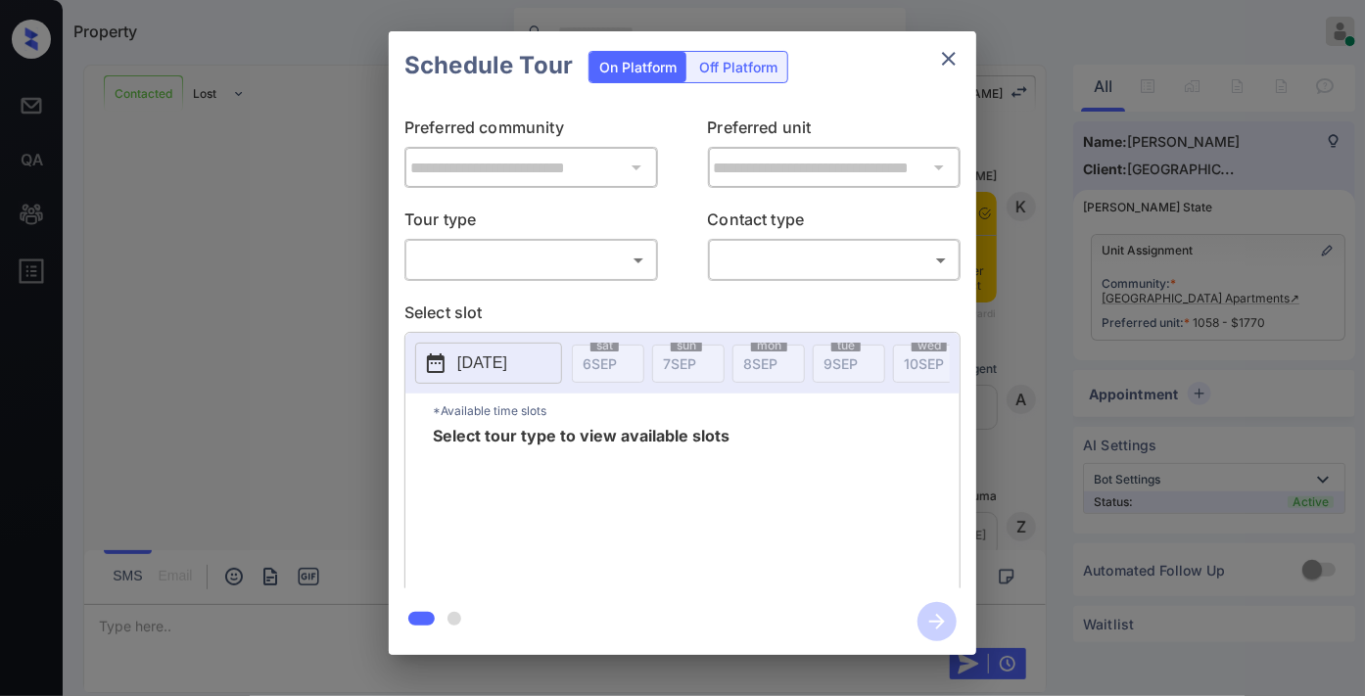
scroll to position [1165, 0]
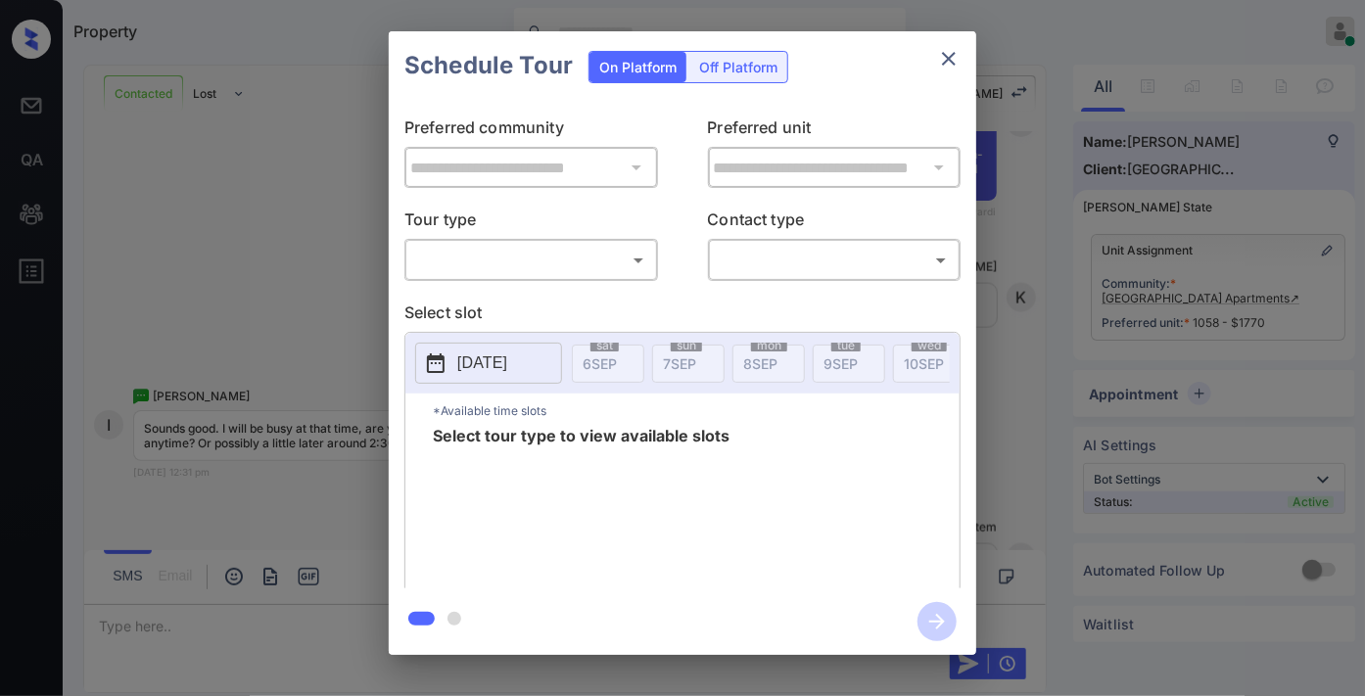
click at [583, 249] on body "Property [PERSON_NAME] Online Set yourself offline Set yourself on break Profil…" at bounding box center [682, 348] width 1365 height 696
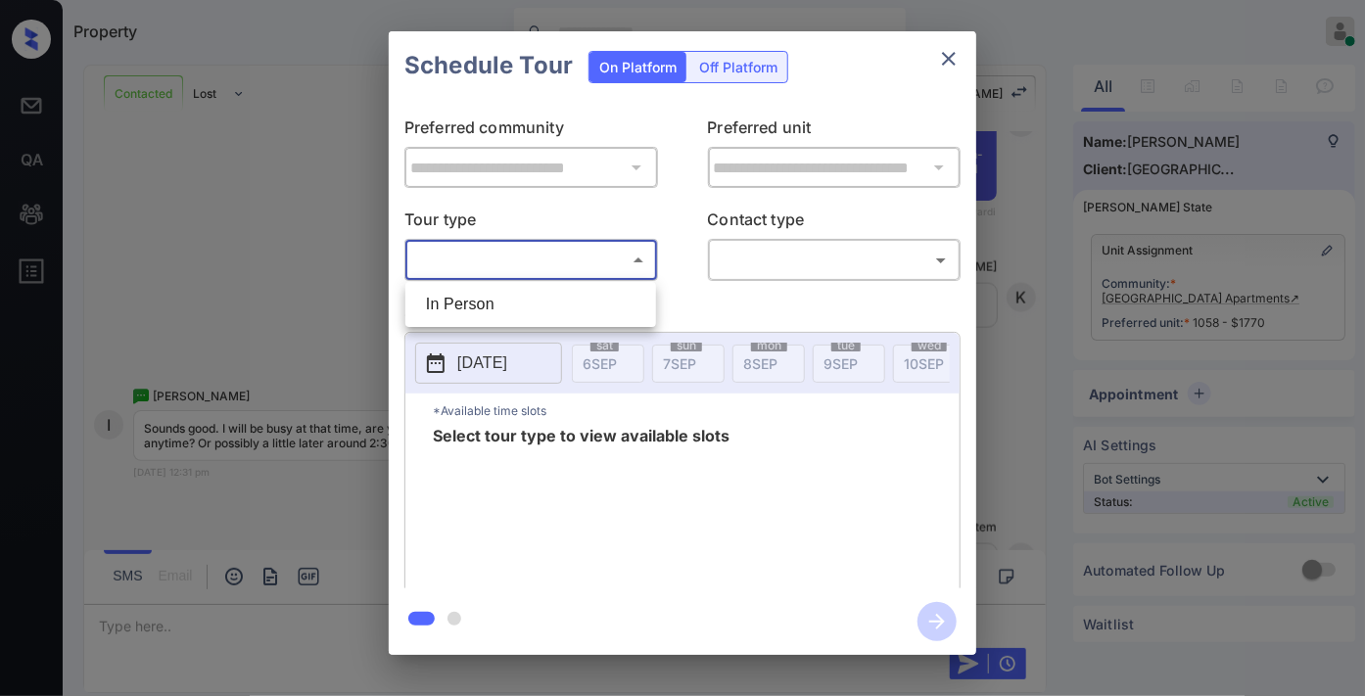
click at [559, 292] on li "In Person" at bounding box center [530, 304] width 241 height 35
type input "********"
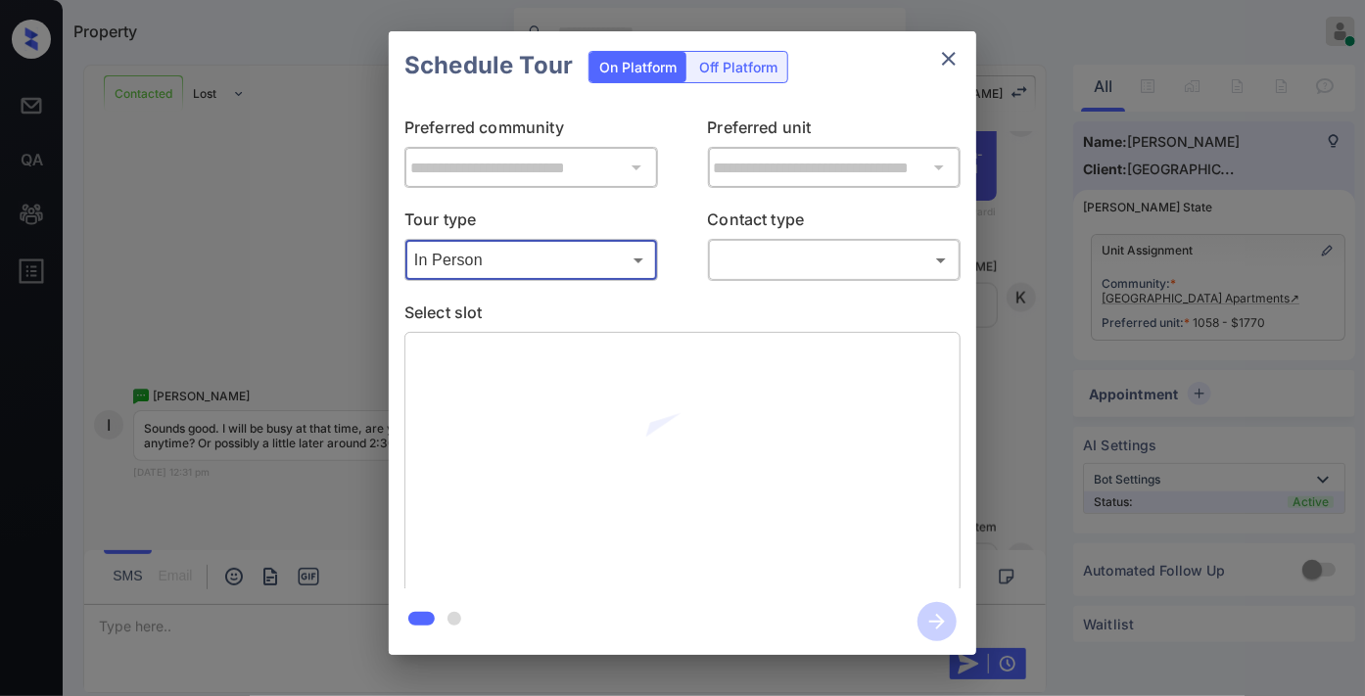
click at [746, 251] on body "Property [PERSON_NAME] Online Set yourself offline Set yourself on break Profil…" at bounding box center [682, 348] width 1365 height 696
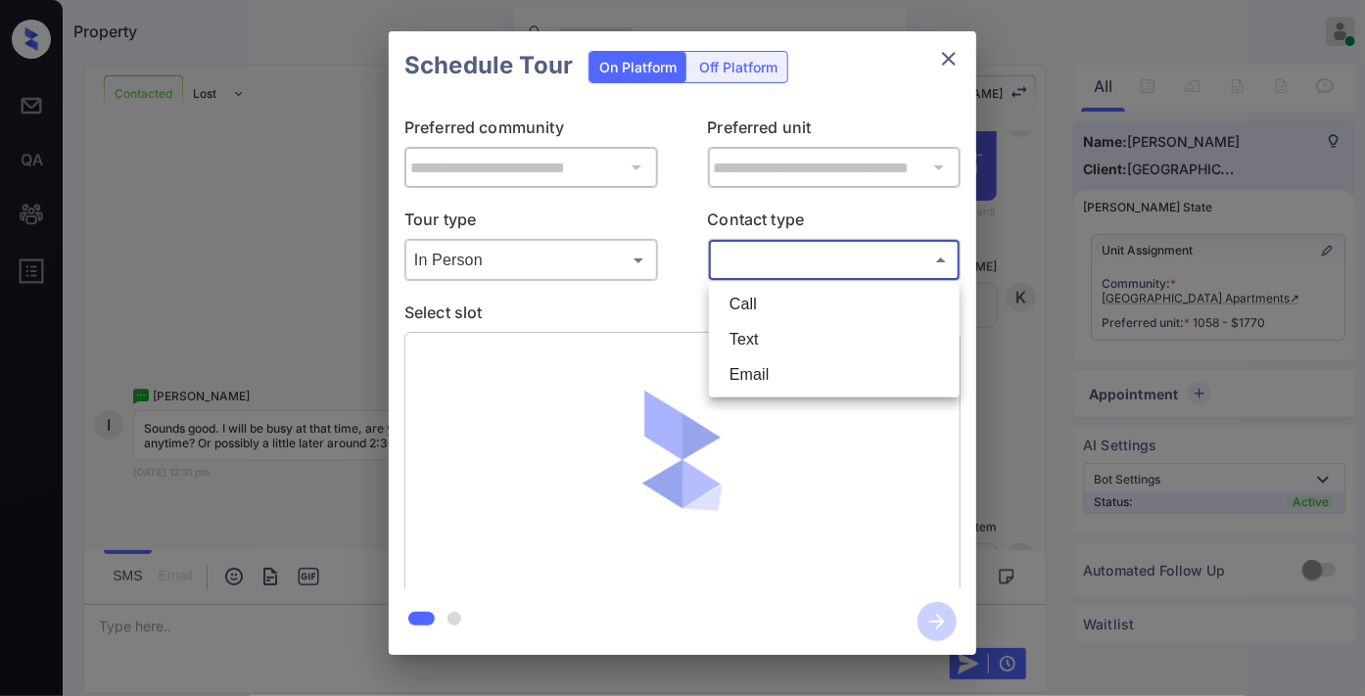
click at [746, 347] on li "Text" at bounding box center [834, 339] width 241 height 35
type input "****"
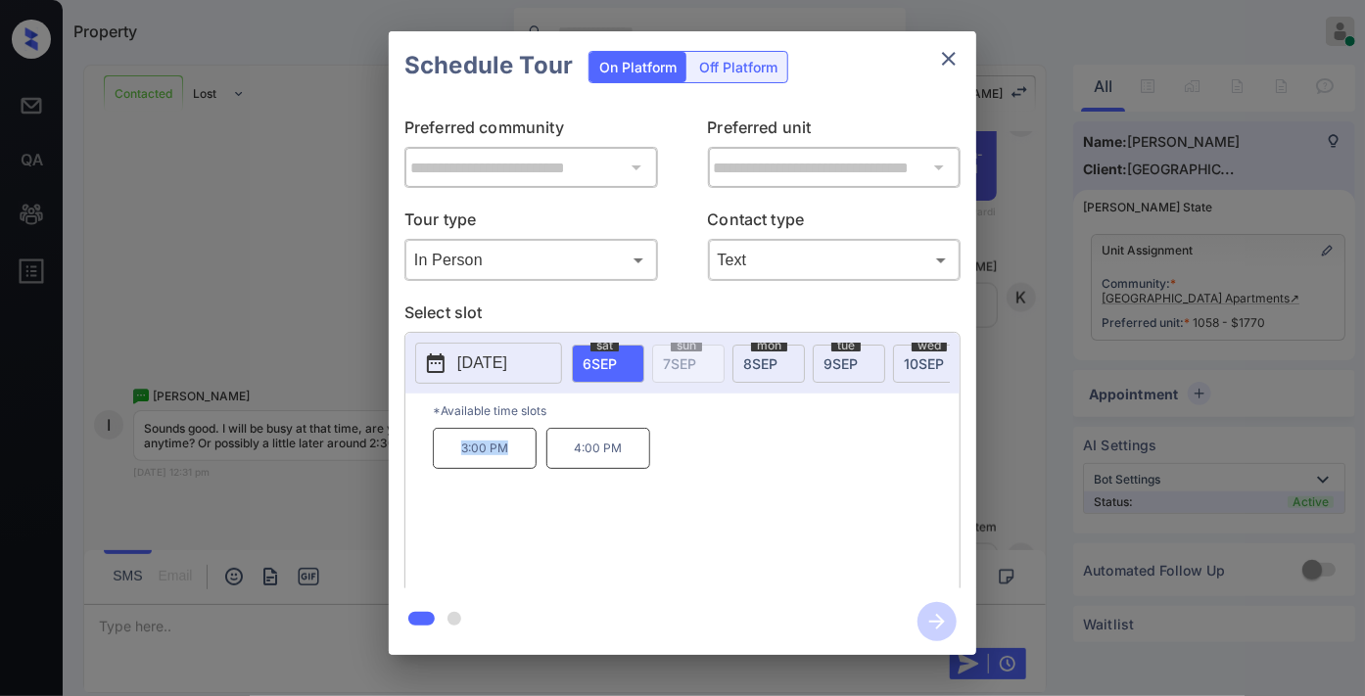
drag, startPoint x: 527, startPoint y: 452, endPoint x: 421, endPoint y: 457, distance: 105.9
click at [421, 457] on div "*Available time slots 3:00 PM 4:00 PM" at bounding box center [682, 494] width 554 height 201
copy p "3:00 PM"
click at [952, 49] on icon "close" at bounding box center [948, 58] width 23 height 23
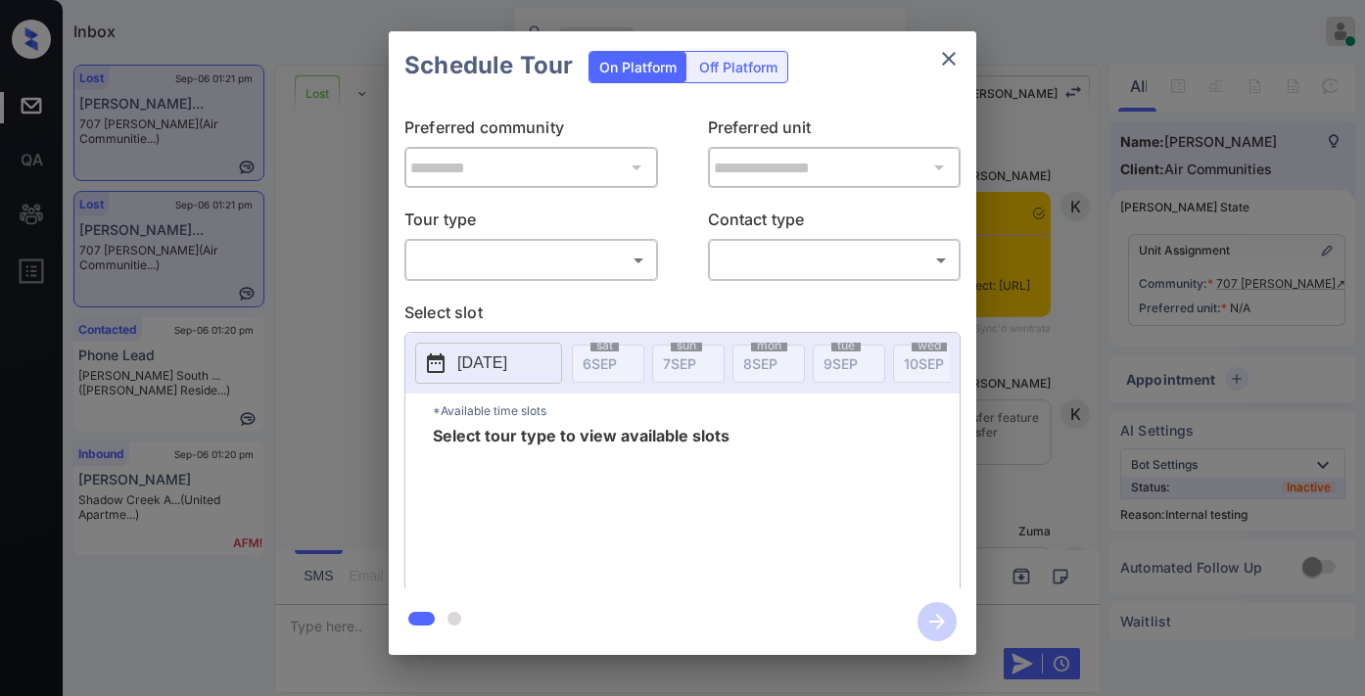
click at [492, 265] on body "Inbox Samantha Soliven Online Set yourself offline Set yourself on break Profil…" at bounding box center [682, 348] width 1365 height 696
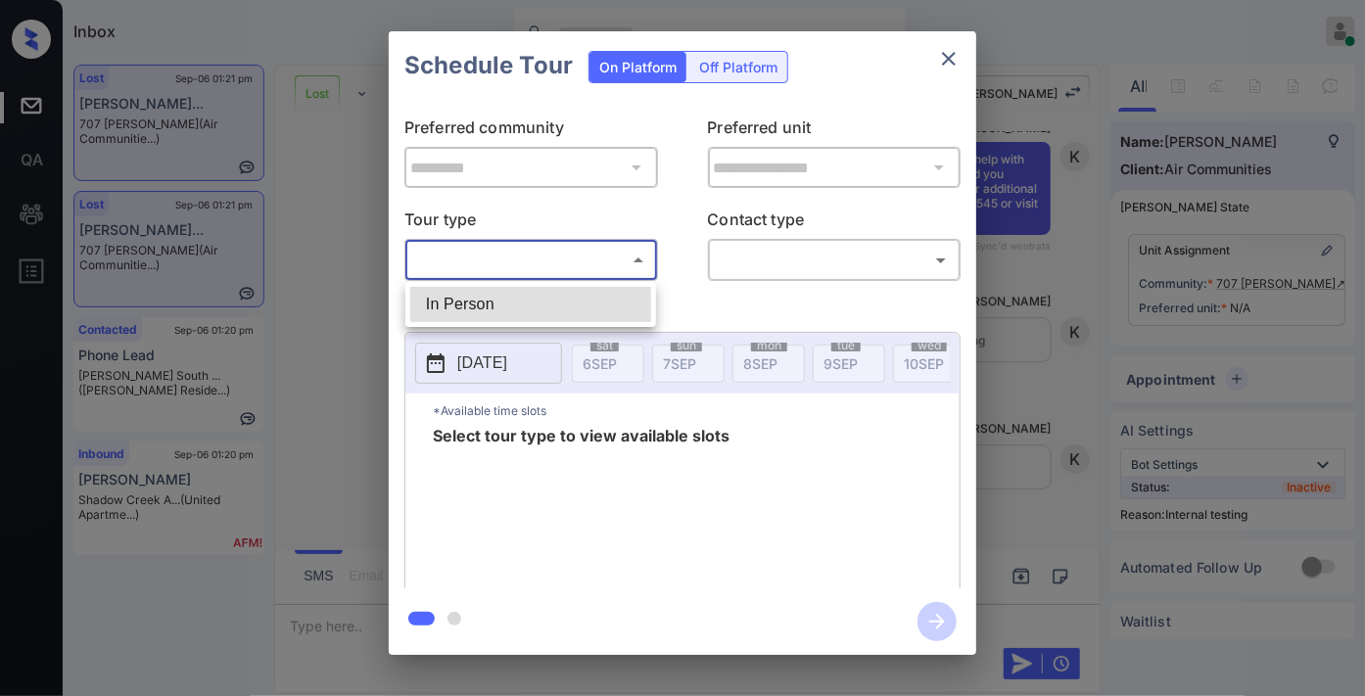
click at [513, 292] on li "In Person" at bounding box center [530, 304] width 241 height 35
type input "********"
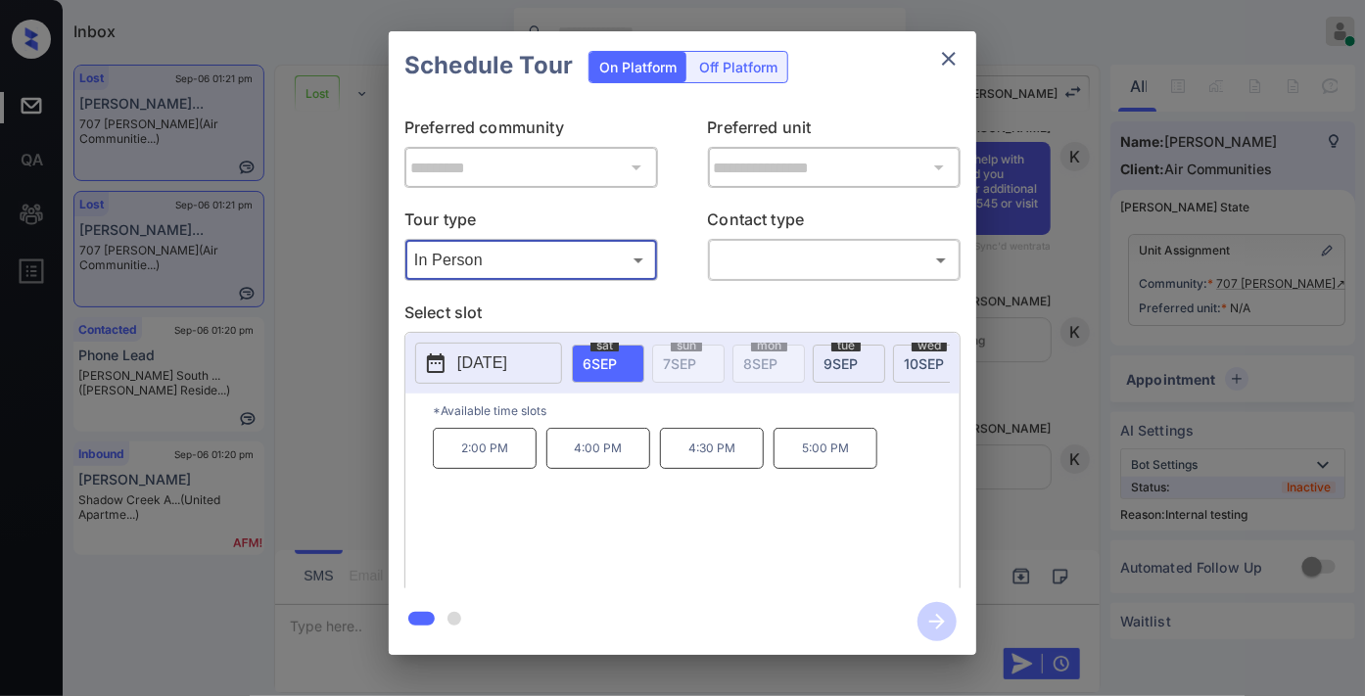
click at [416, 369] on button "[DATE]" at bounding box center [488, 363] width 147 height 41
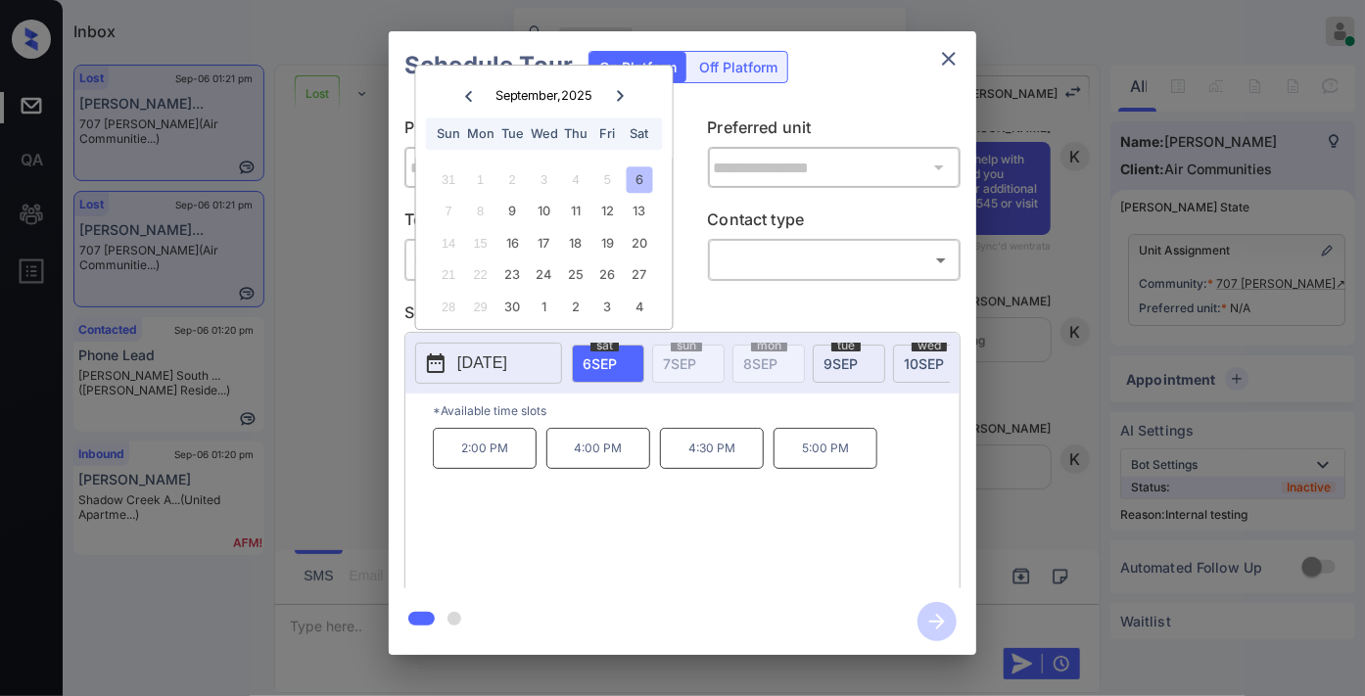
click at [481, 367] on p "[DATE]" at bounding box center [482, 362] width 50 height 23
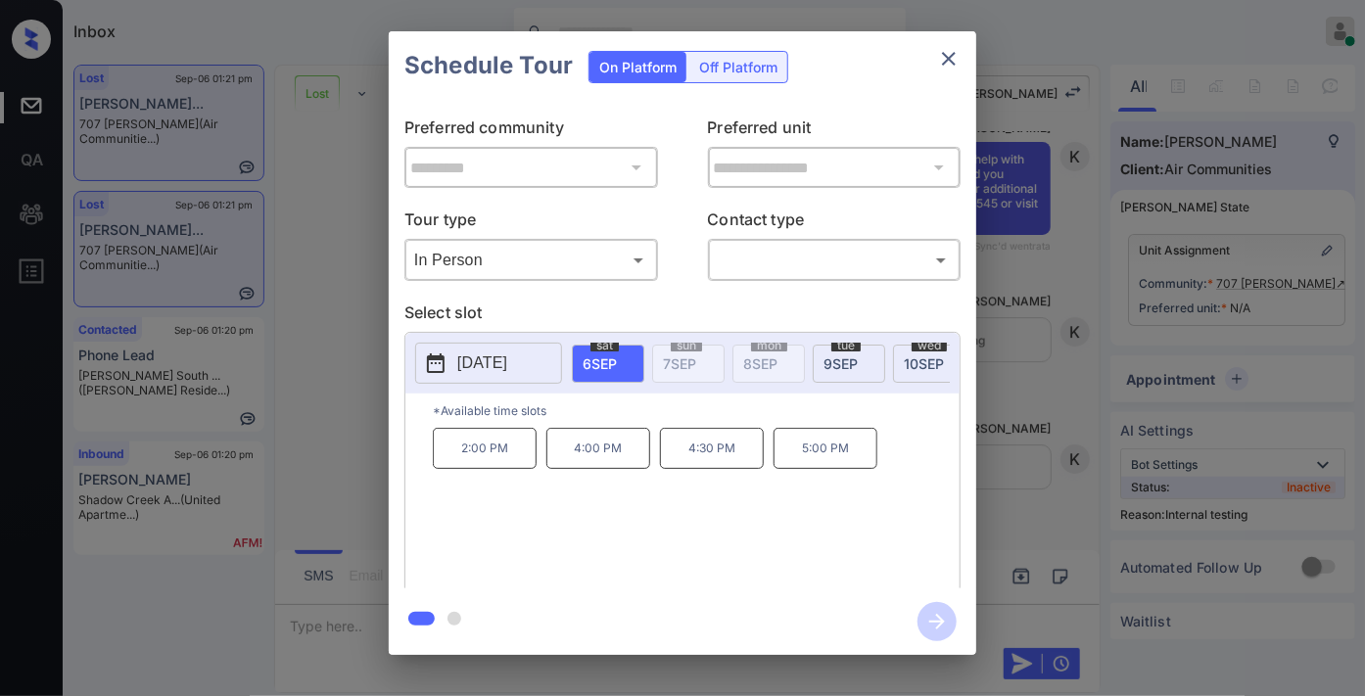
click at [481, 367] on p "[DATE]" at bounding box center [482, 362] width 50 height 23
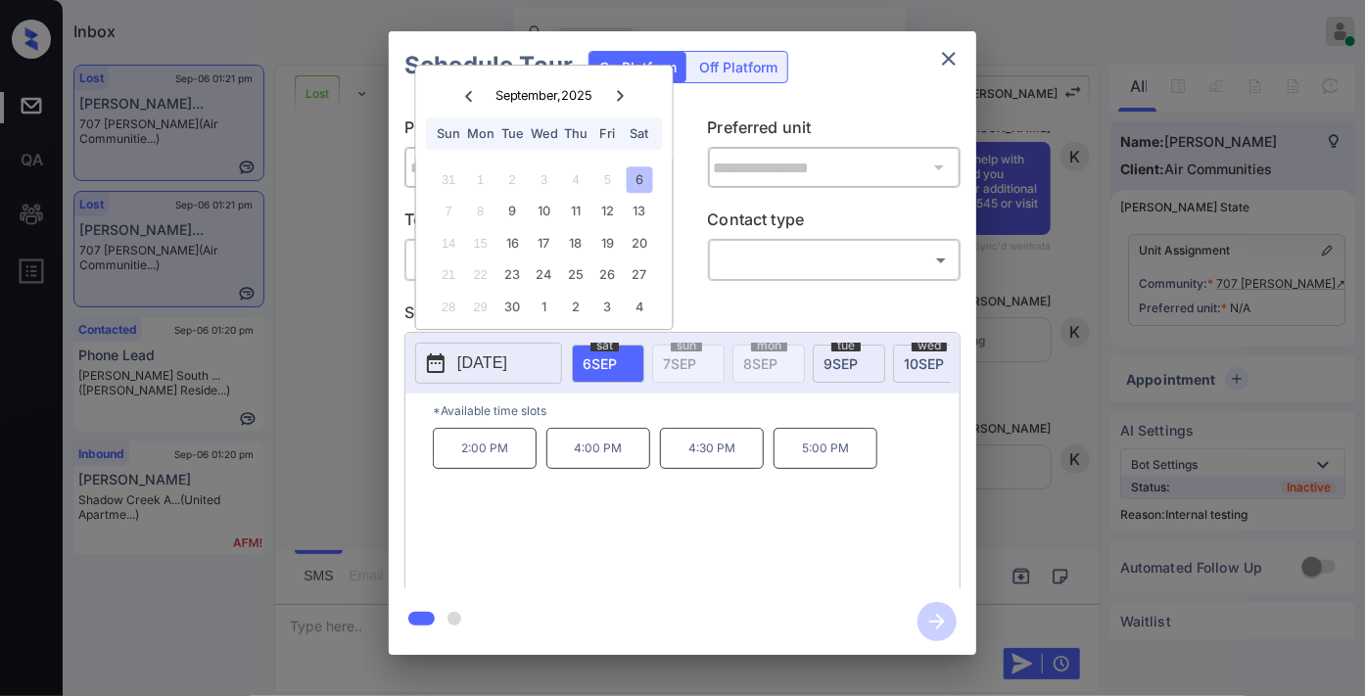
click at [481, 367] on p "[DATE]" at bounding box center [482, 362] width 50 height 23
click at [947, 67] on icon "close" at bounding box center [948, 58] width 23 height 23
